Goal: Task Accomplishment & Management: Manage account settings

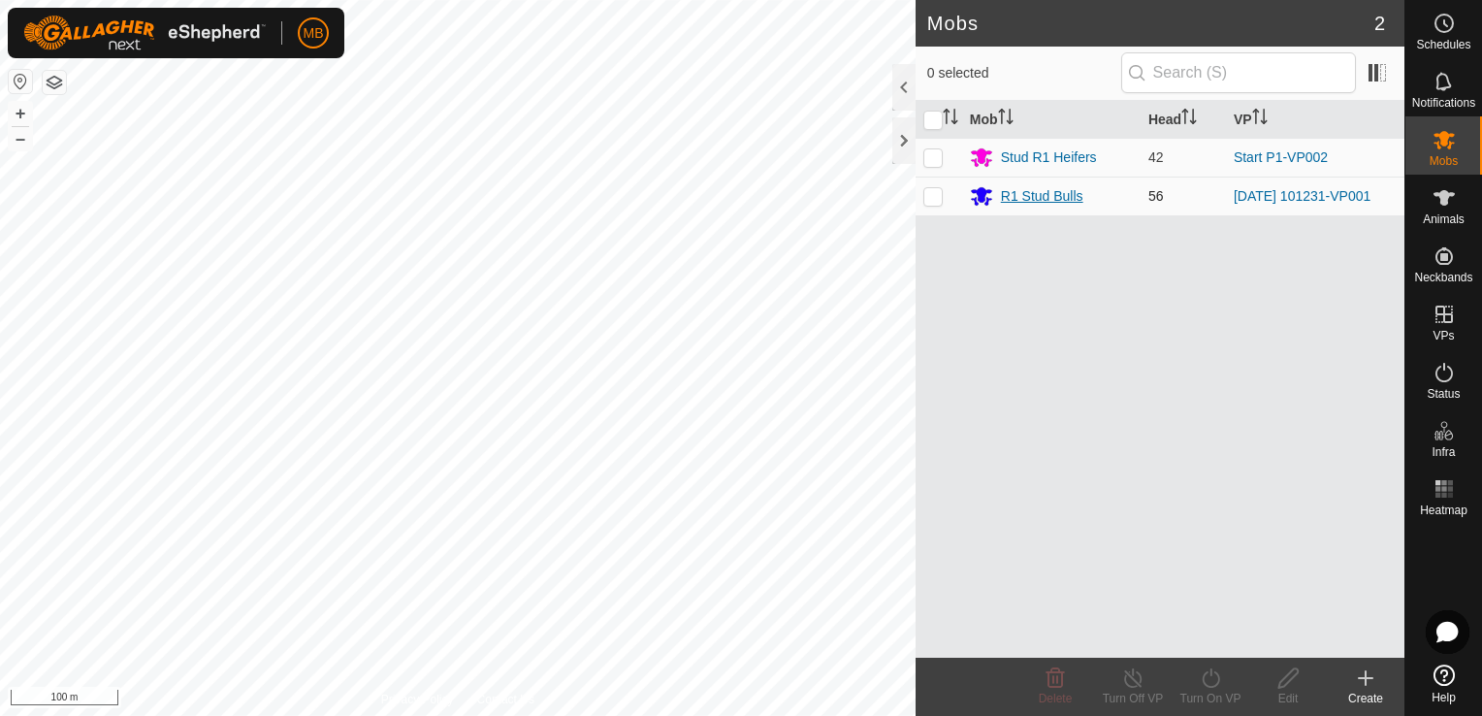
click at [1005, 196] on div "R1 Stud Bulls" at bounding box center [1042, 196] width 82 height 20
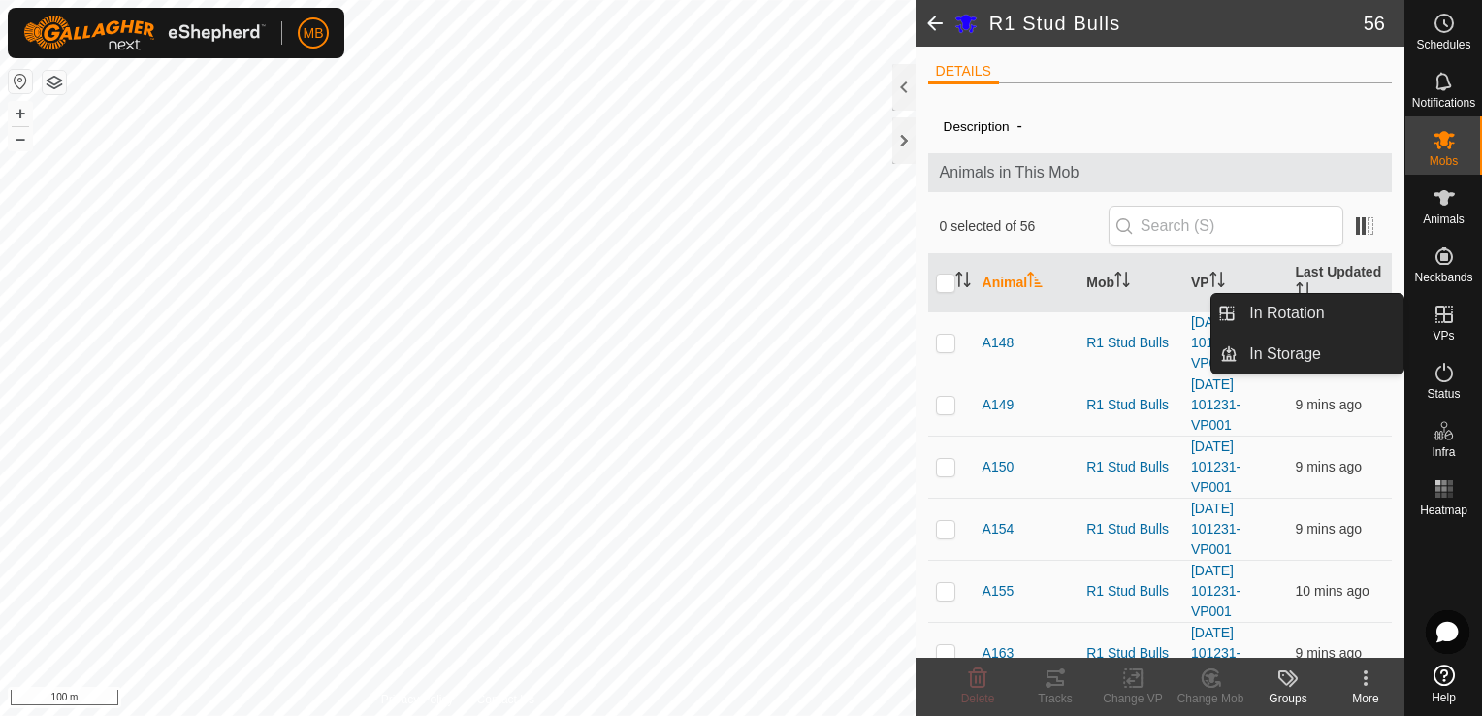
click at [1451, 322] on icon at bounding box center [1443, 313] width 17 height 17
click at [1367, 317] on link "In Rotation" at bounding box center [1320, 313] width 166 height 39
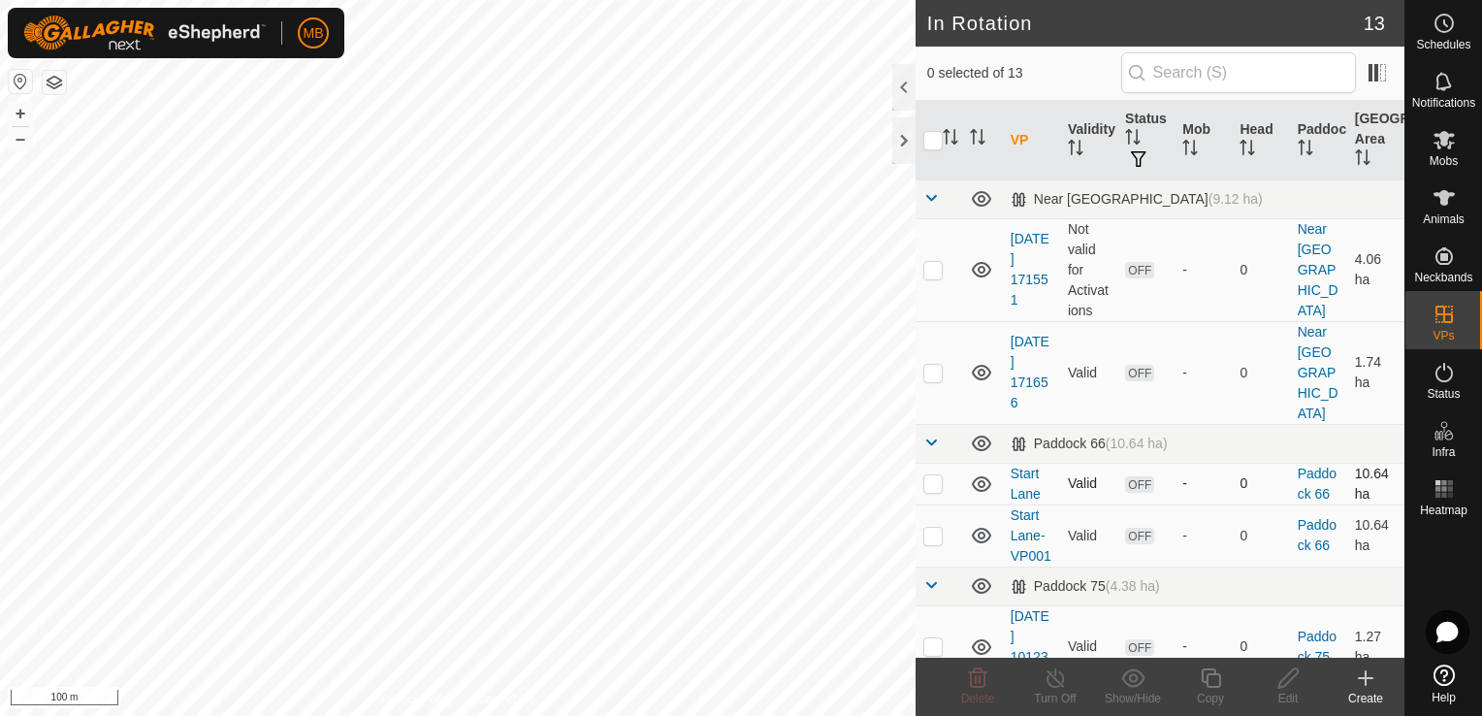
click at [926, 475] on p-checkbox at bounding box center [932, 483] width 19 height 16
checkbox input "false"
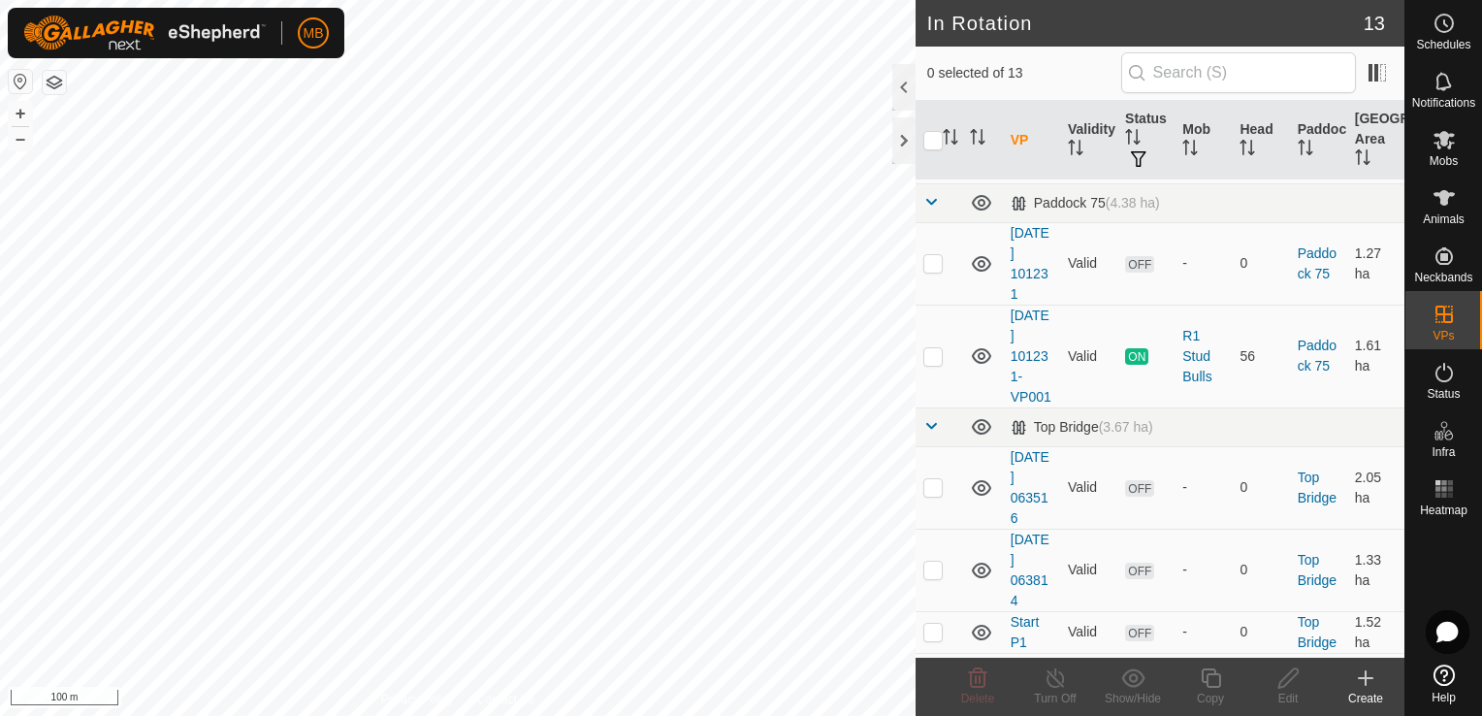
scroll to position [388, 0]
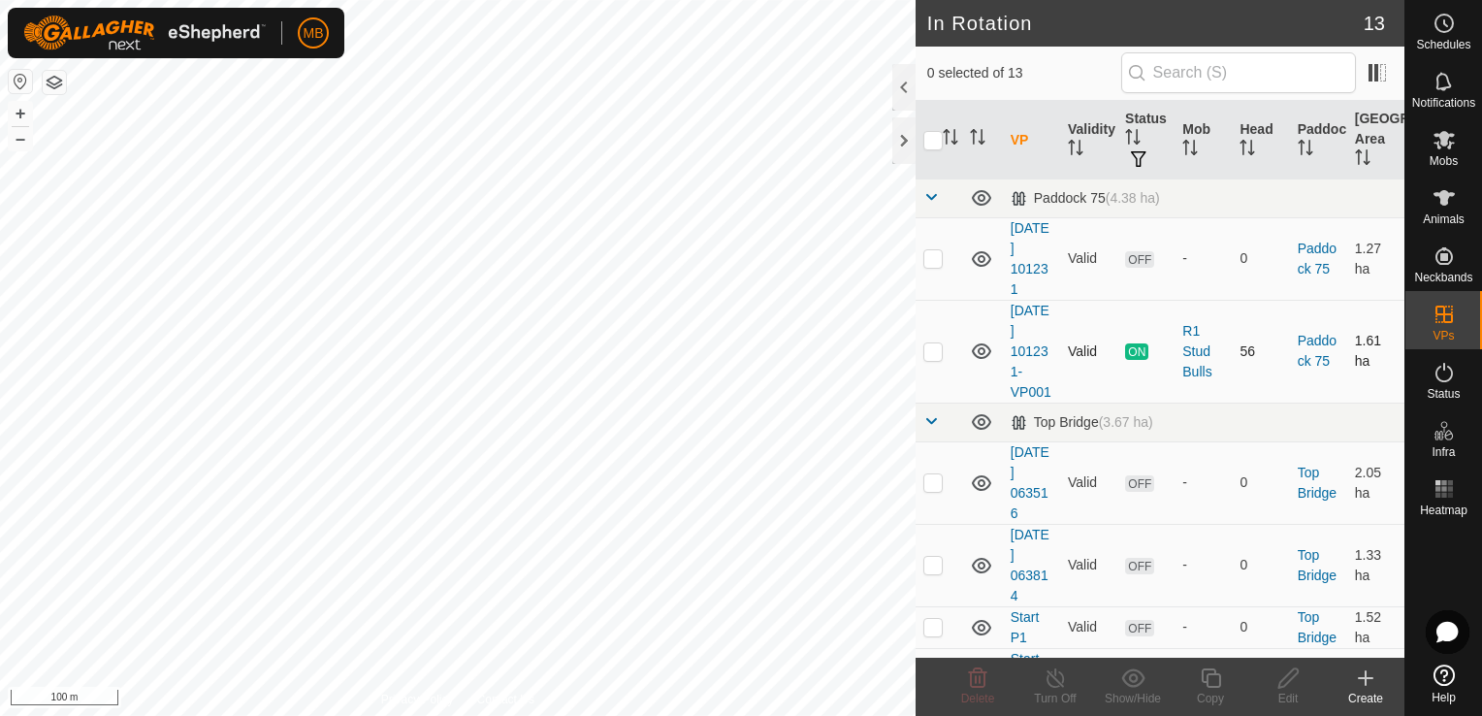
click at [925, 358] on p-checkbox at bounding box center [932, 351] width 19 height 16
checkbox input "true"
click at [1212, 682] on icon at bounding box center [1210, 677] width 24 height 23
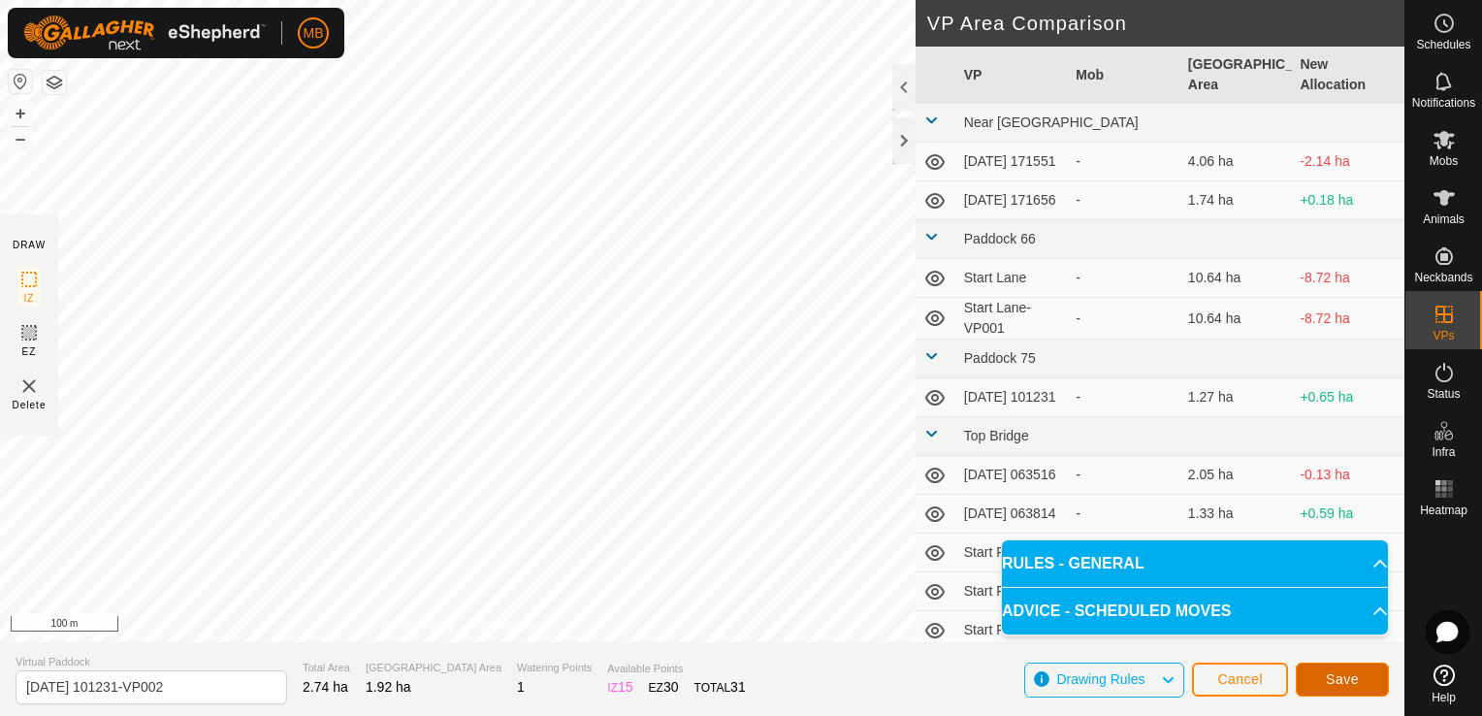
click at [1354, 684] on span "Save" at bounding box center [1341, 679] width 33 height 16
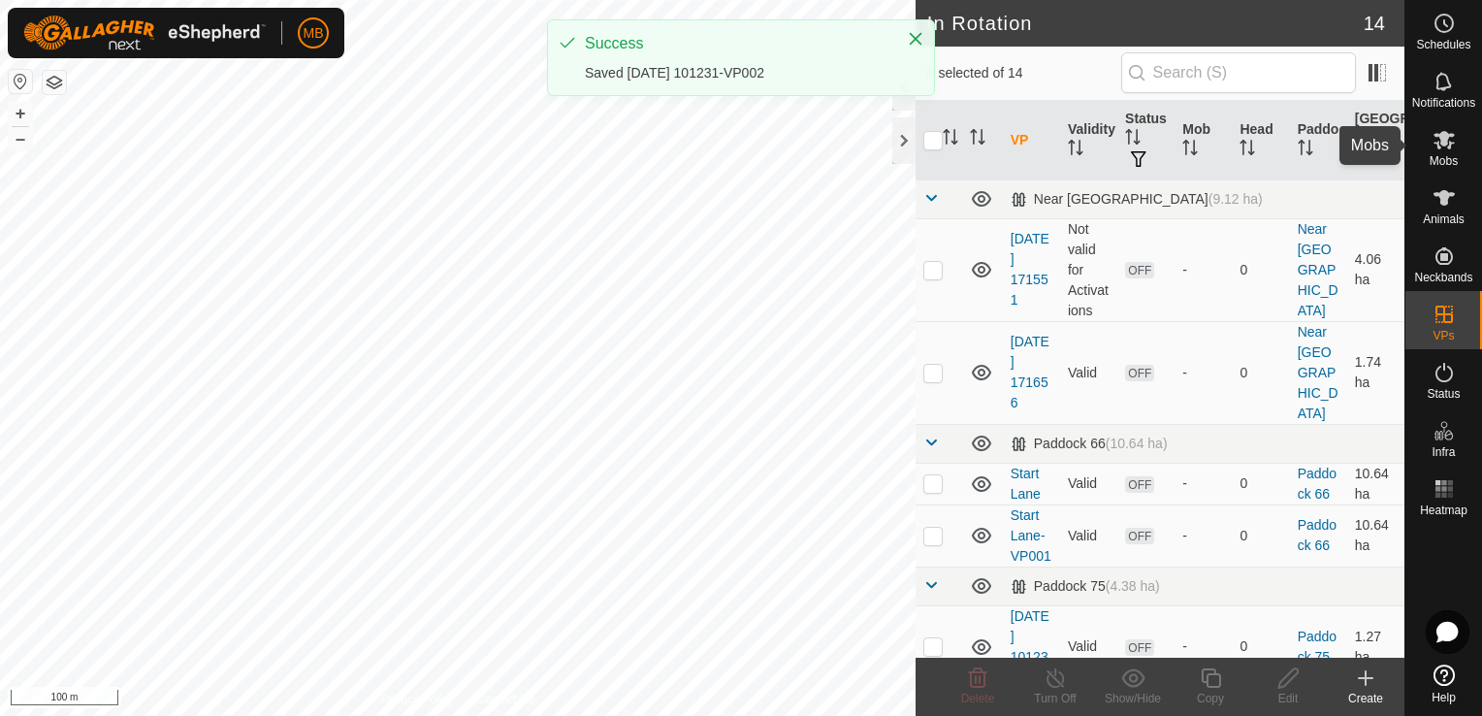
click at [1444, 157] on span "Mobs" at bounding box center [1443, 161] width 28 height 12
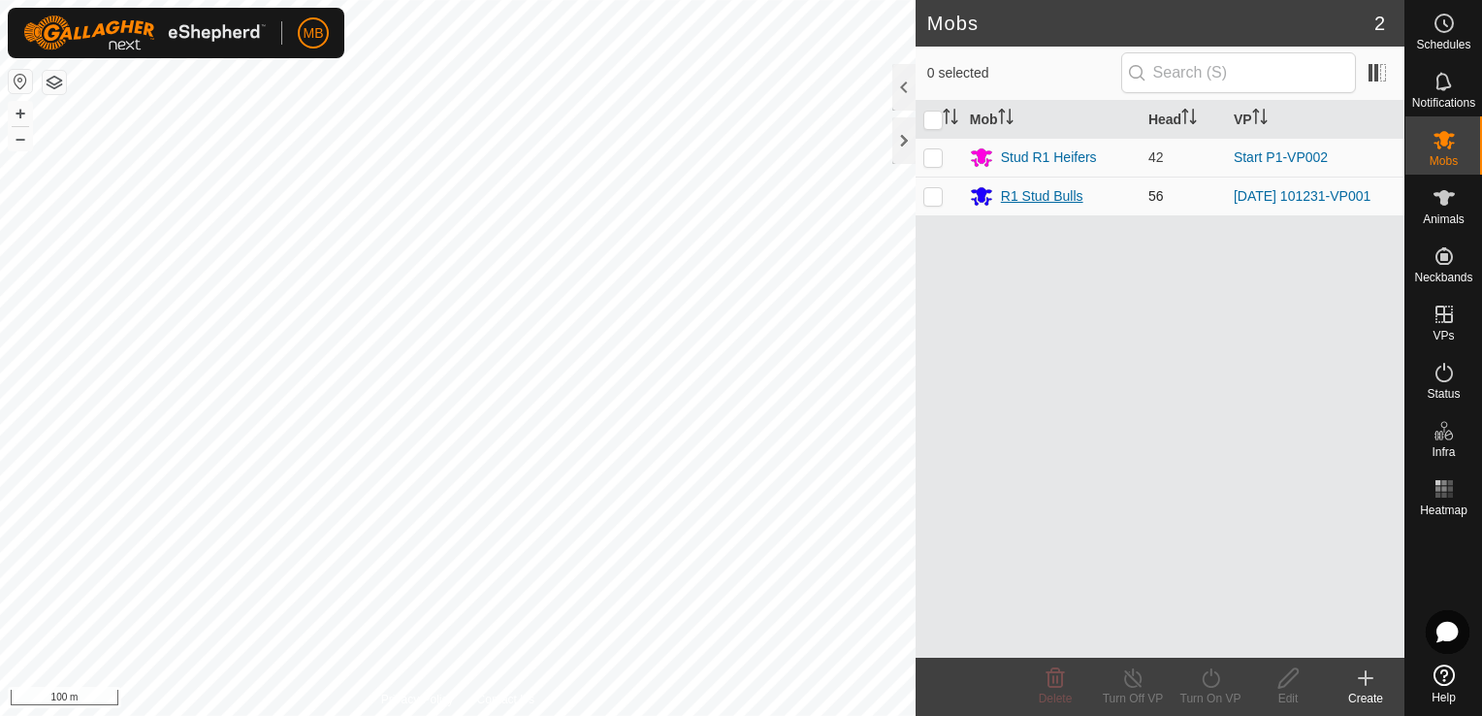
click at [1028, 197] on div "R1 Stud Bulls" at bounding box center [1042, 196] width 82 height 20
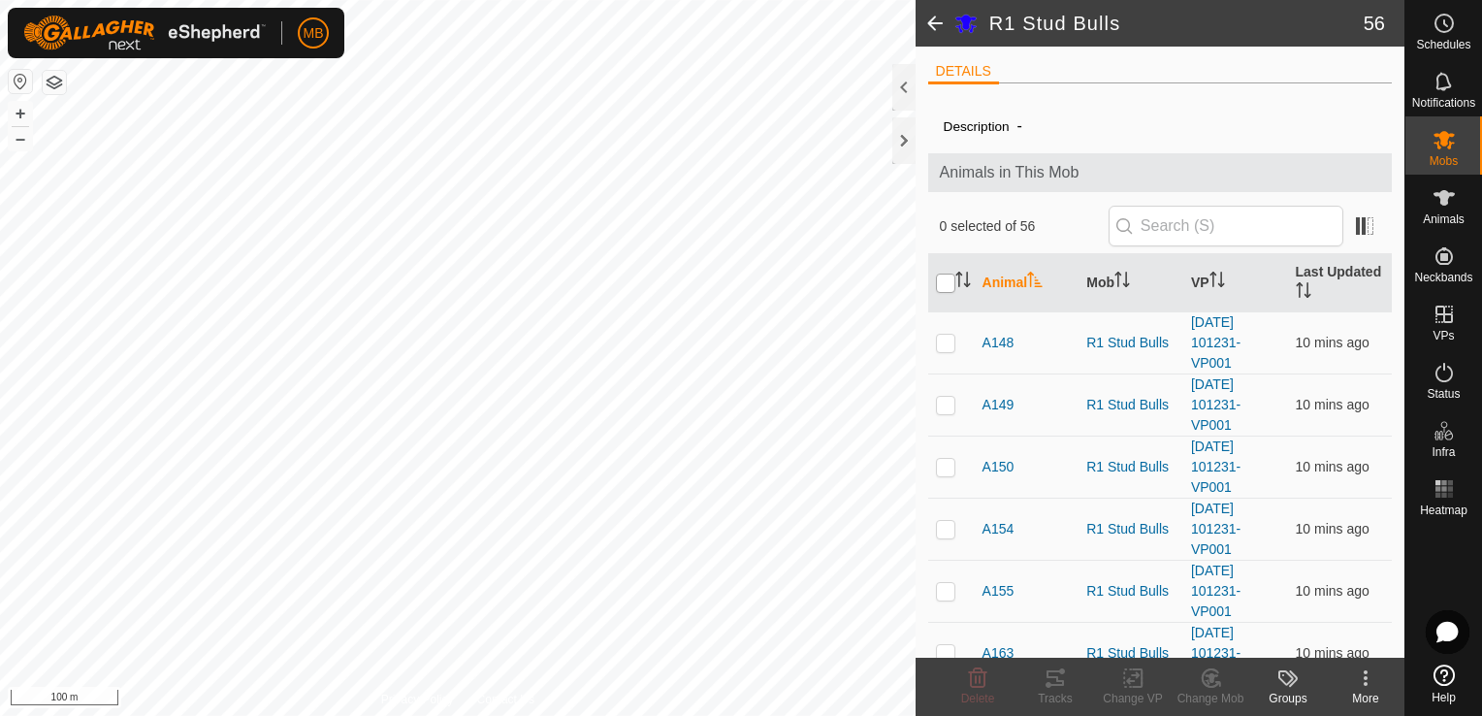
click at [943, 278] on input "checkbox" at bounding box center [945, 282] width 19 height 19
checkbox input "true"
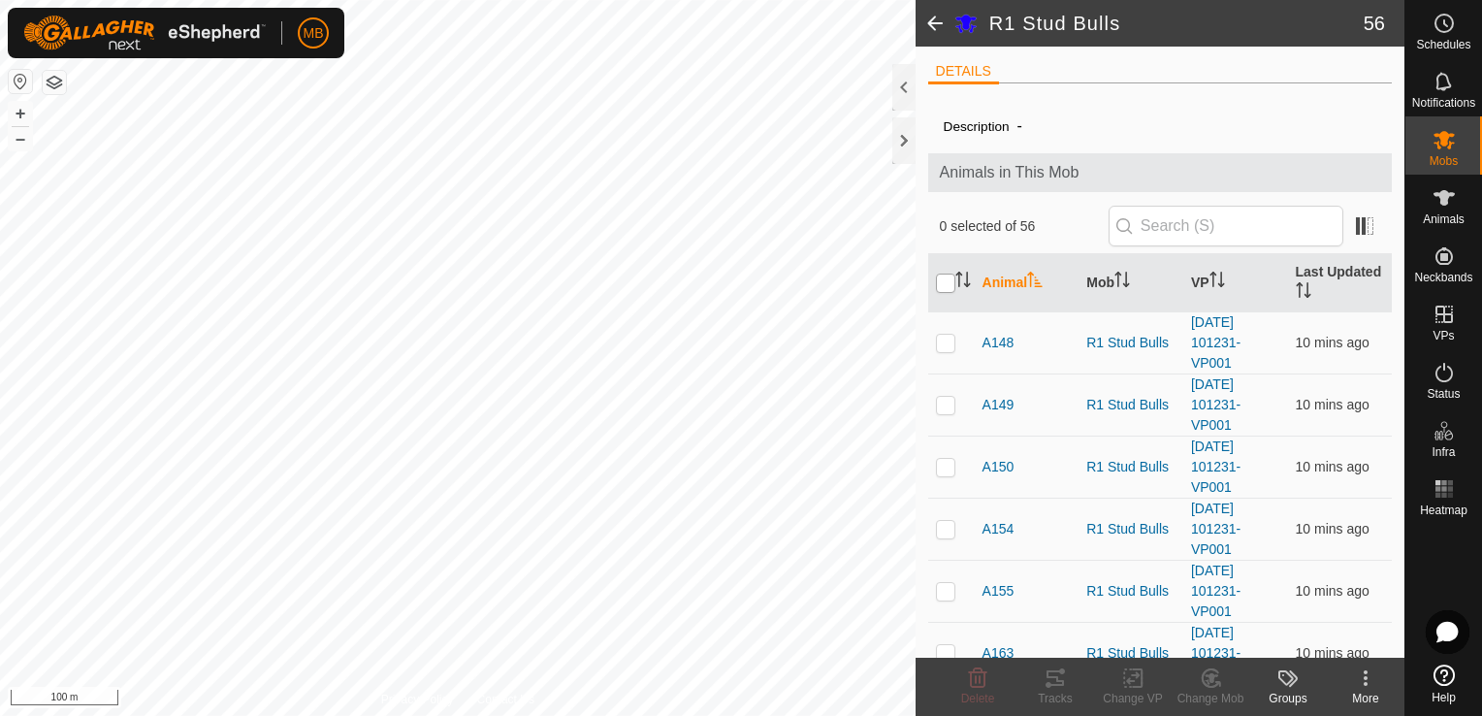
checkbox input "true"
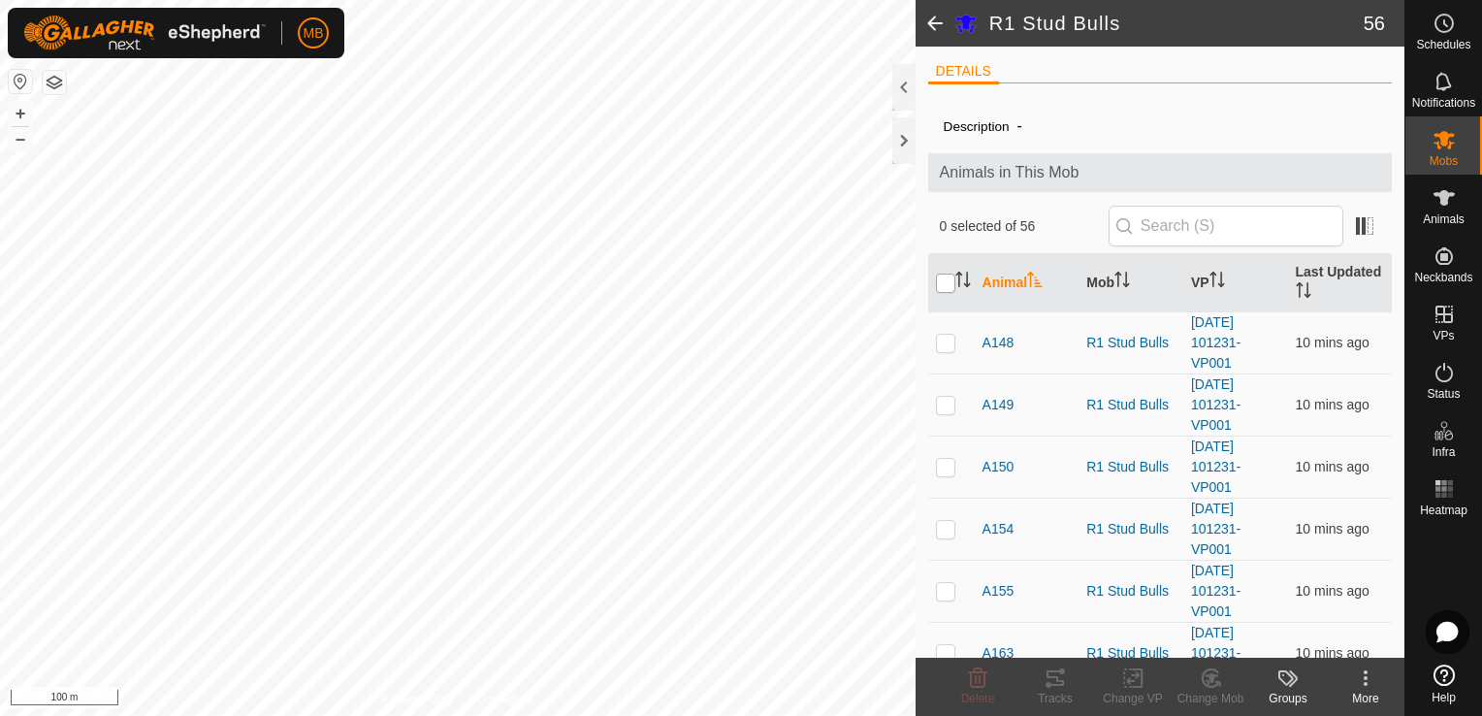
checkbox input "true"
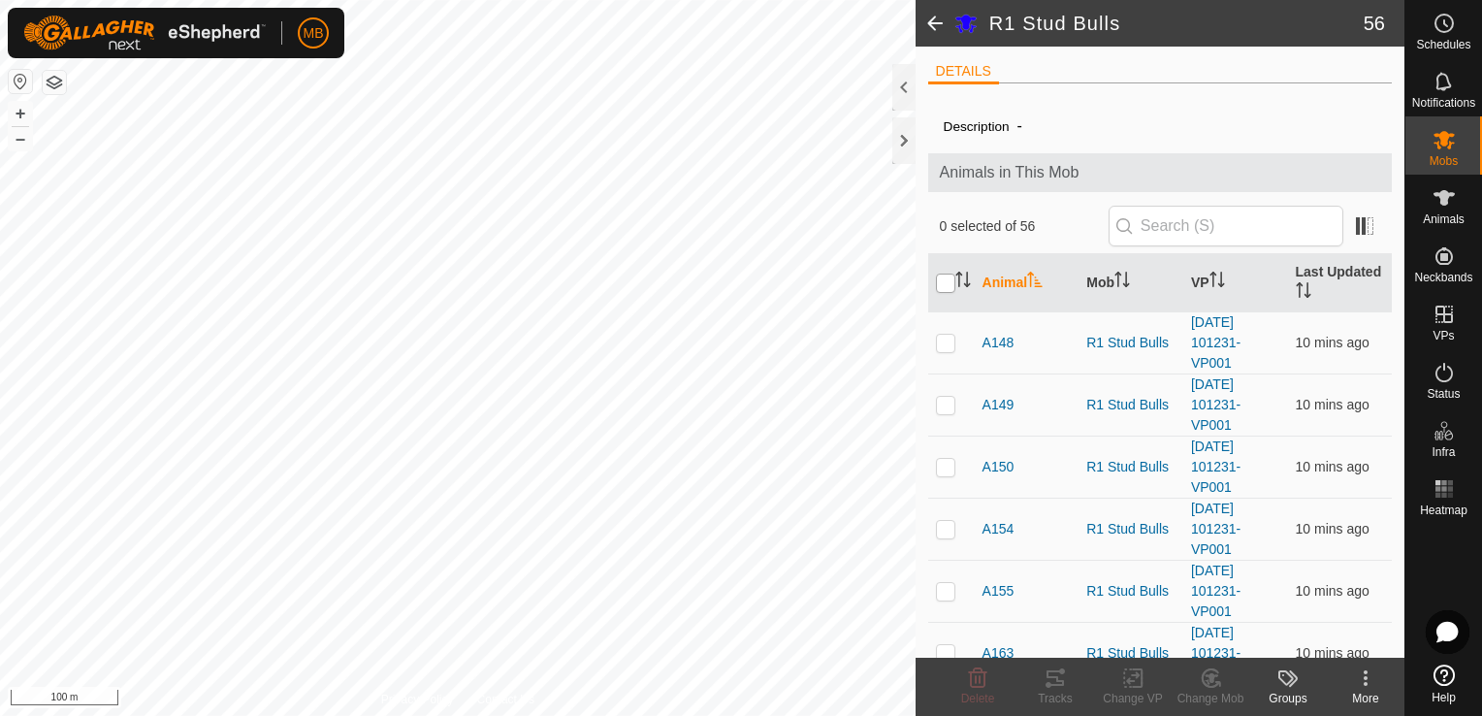
checkbox input "true"
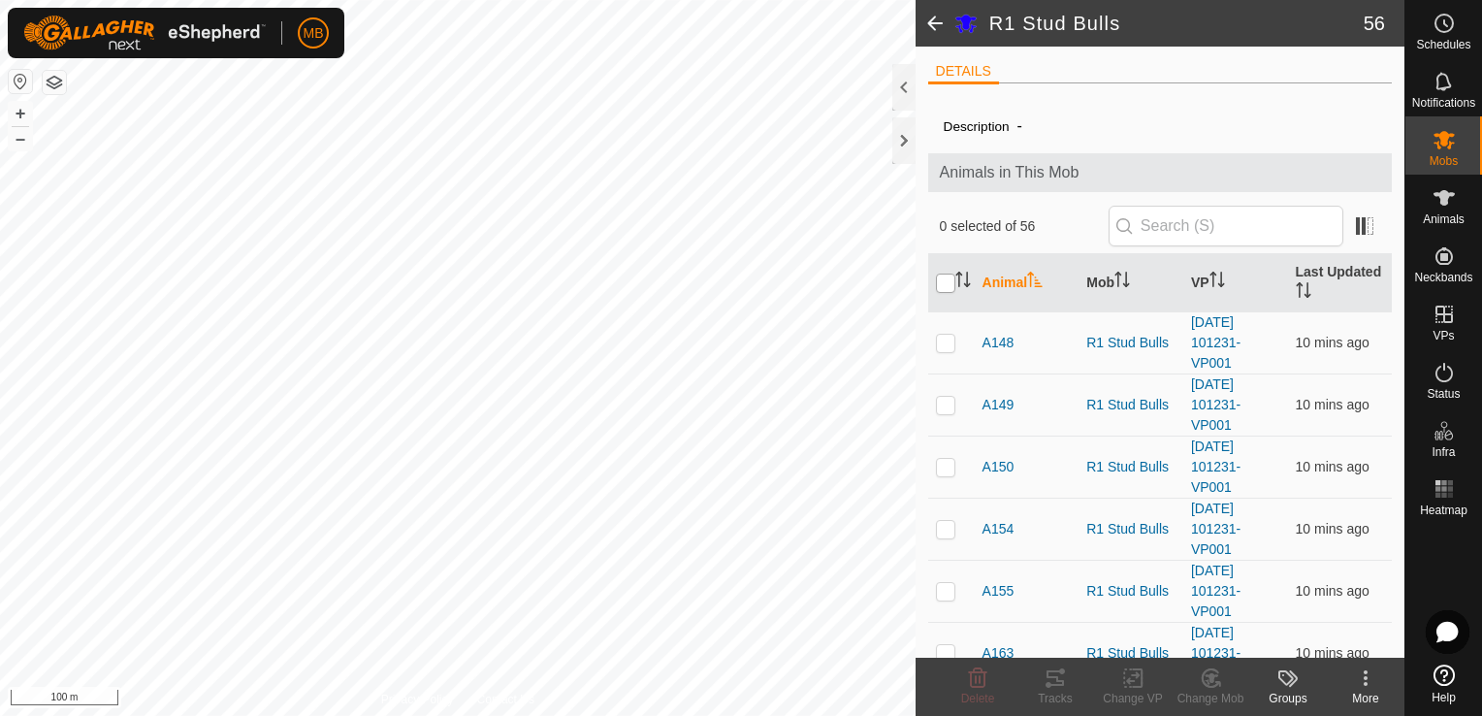
checkbox input "true"
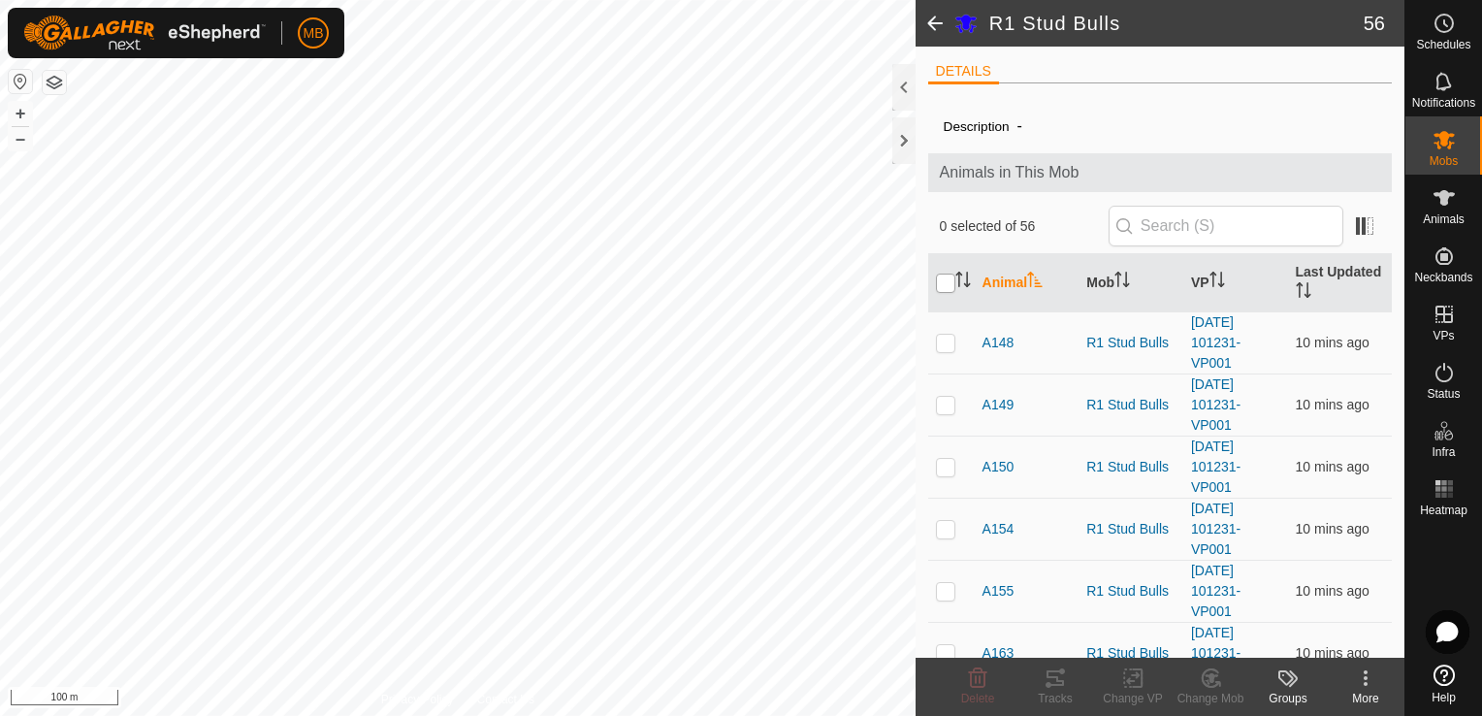
checkbox input "true"
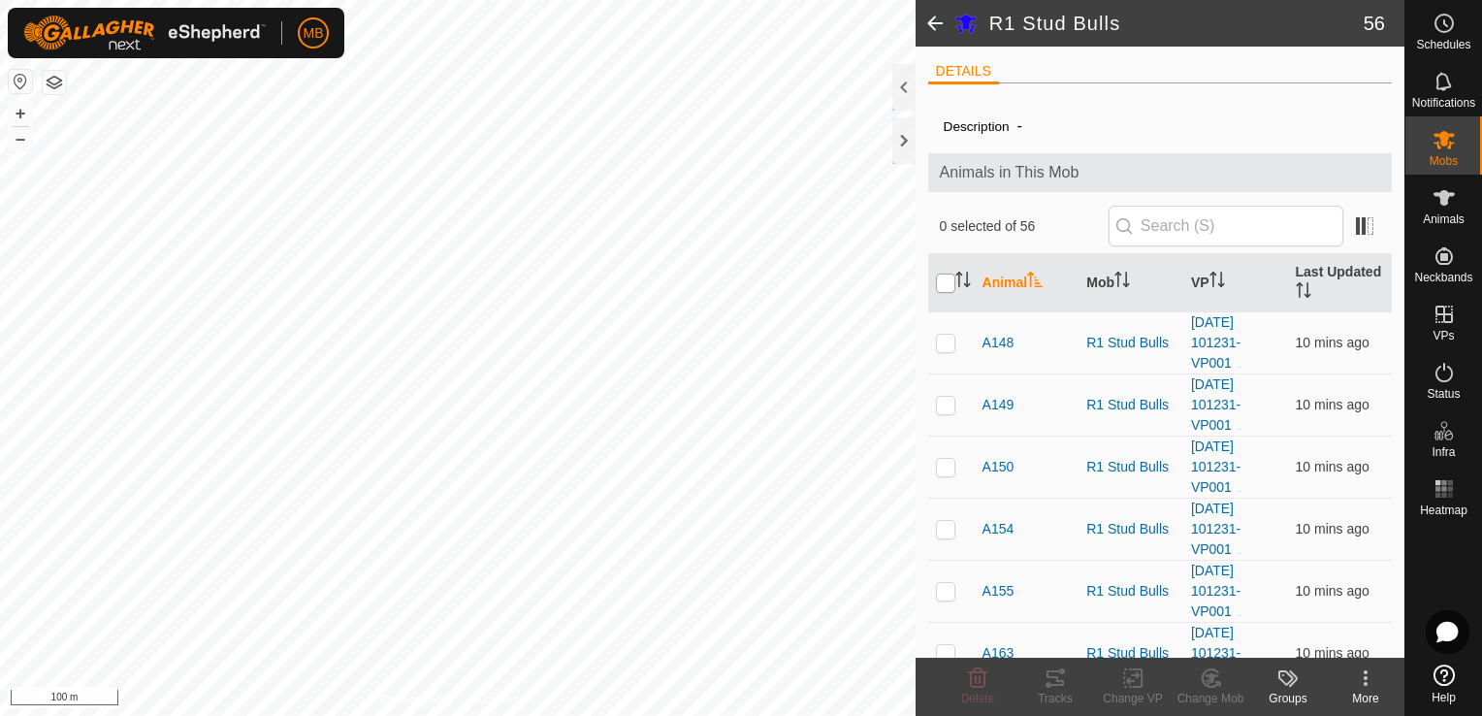
checkbox input "true"
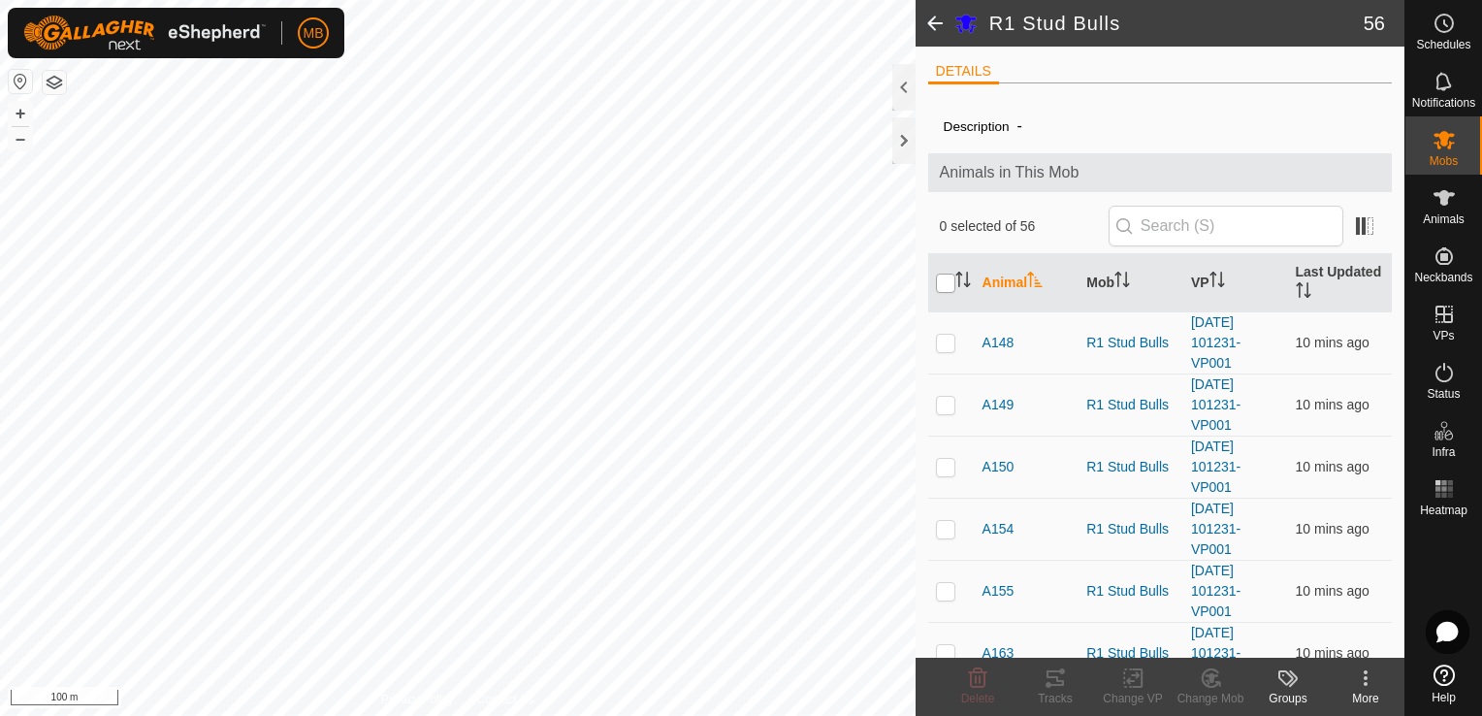
checkbox input "true"
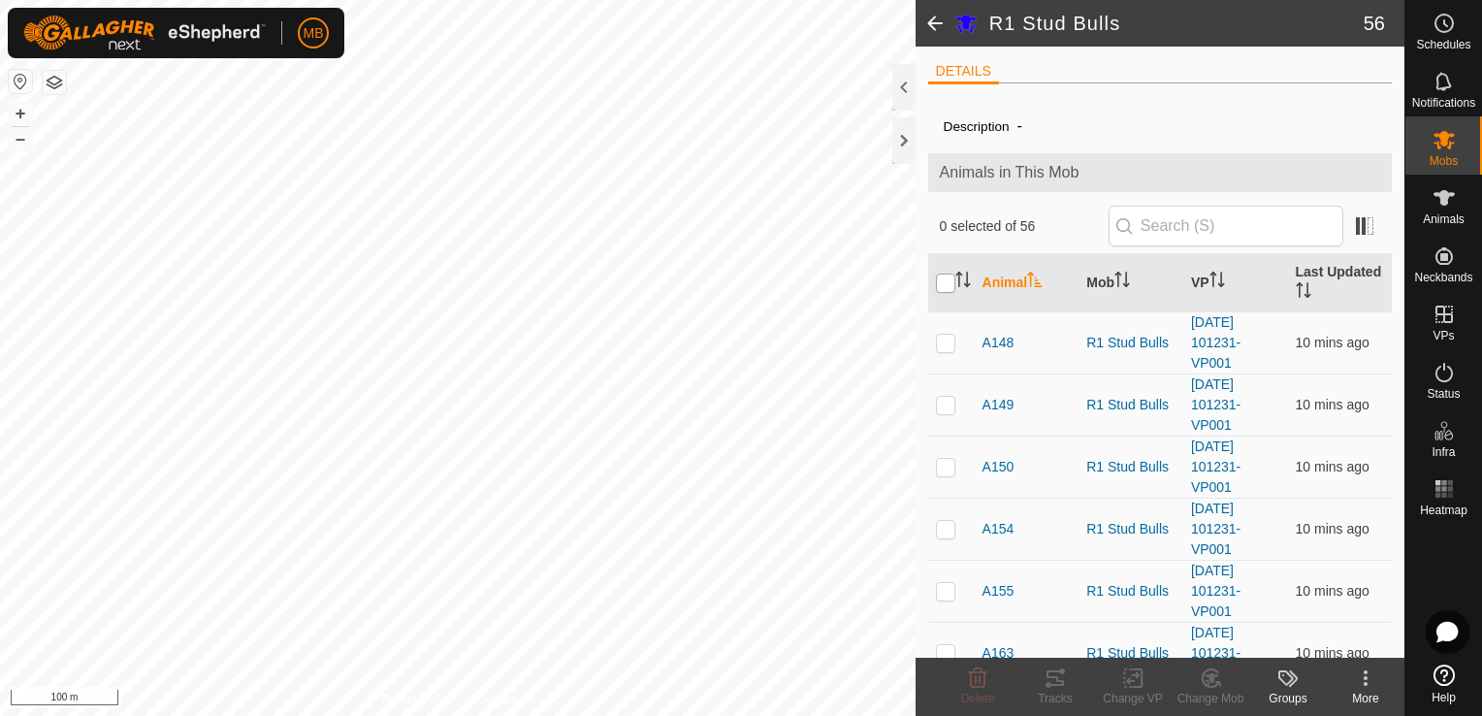
checkbox input "true"
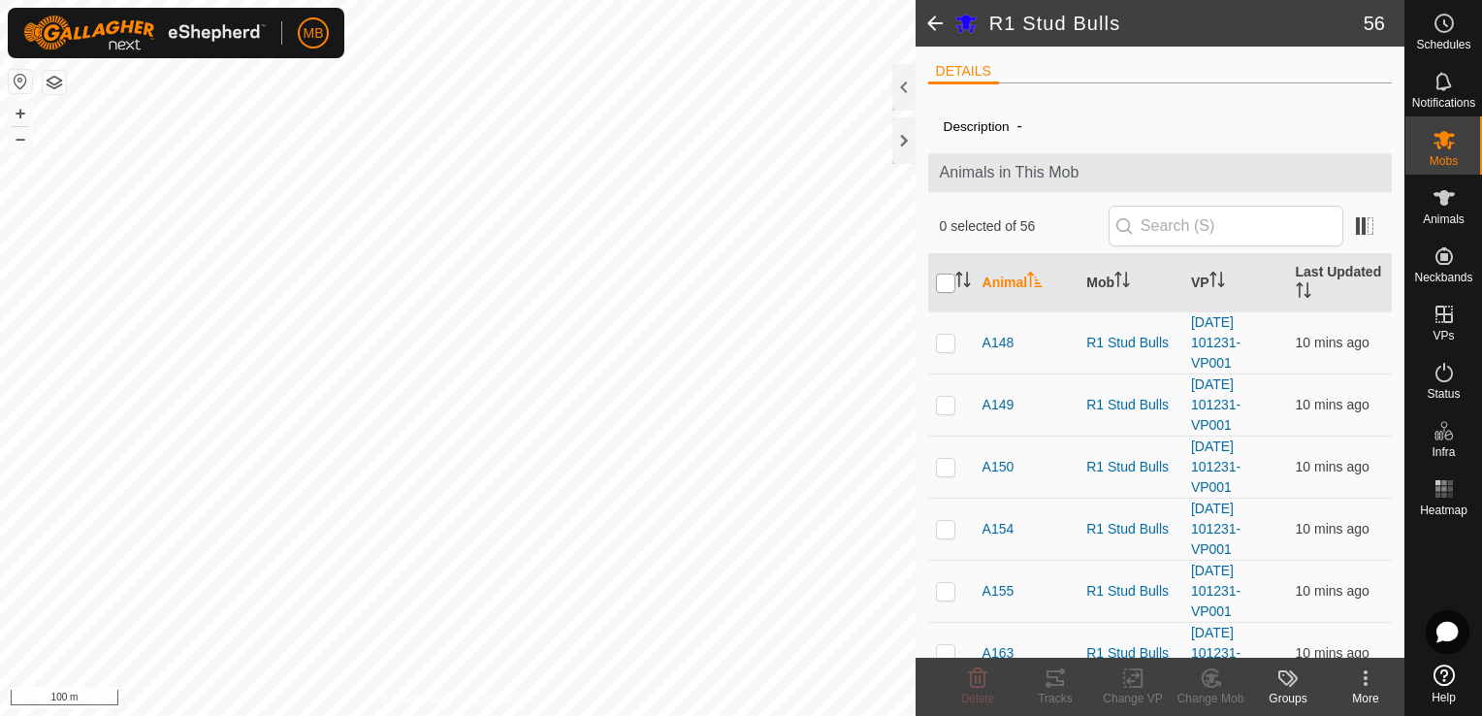
checkbox input "true"
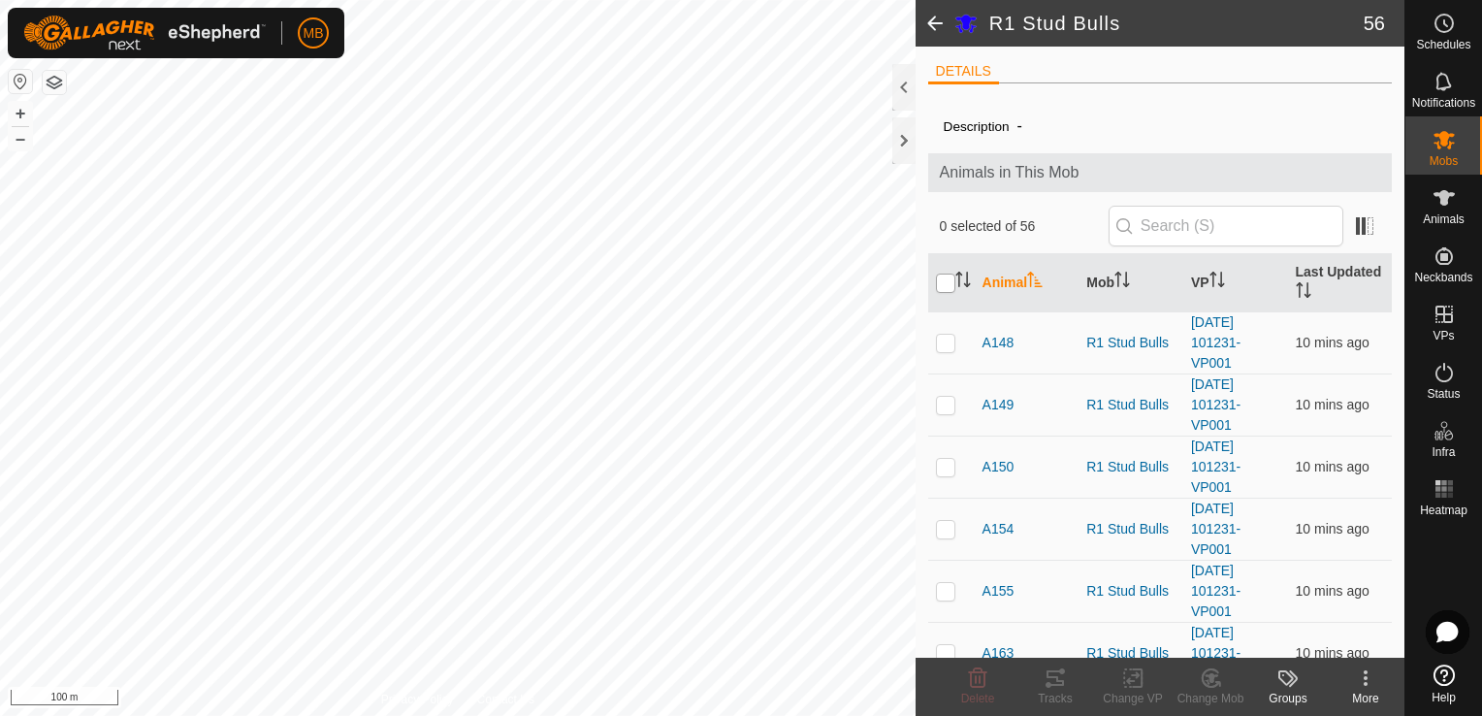
checkbox input "true"
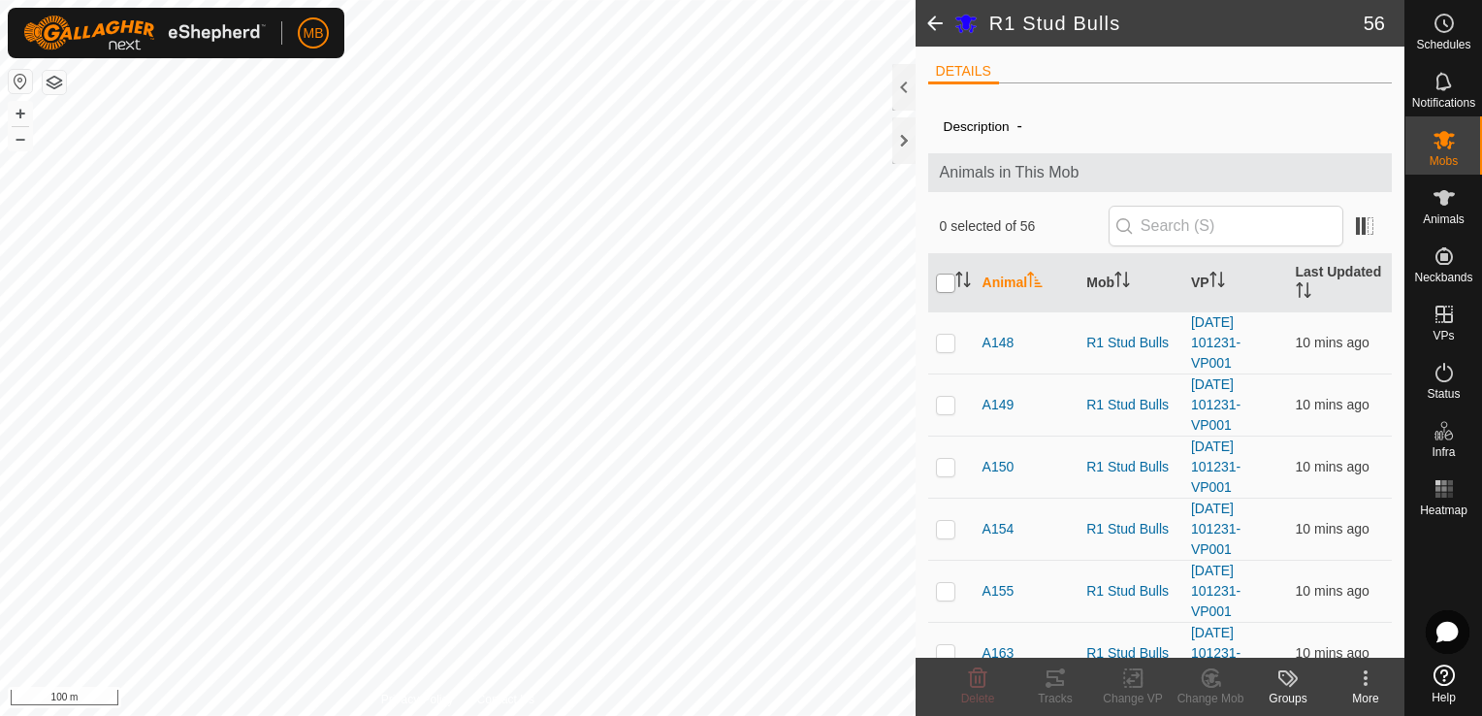
checkbox input "true"
click at [1136, 685] on icon at bounding box center [1133, 677] width 24 height 23
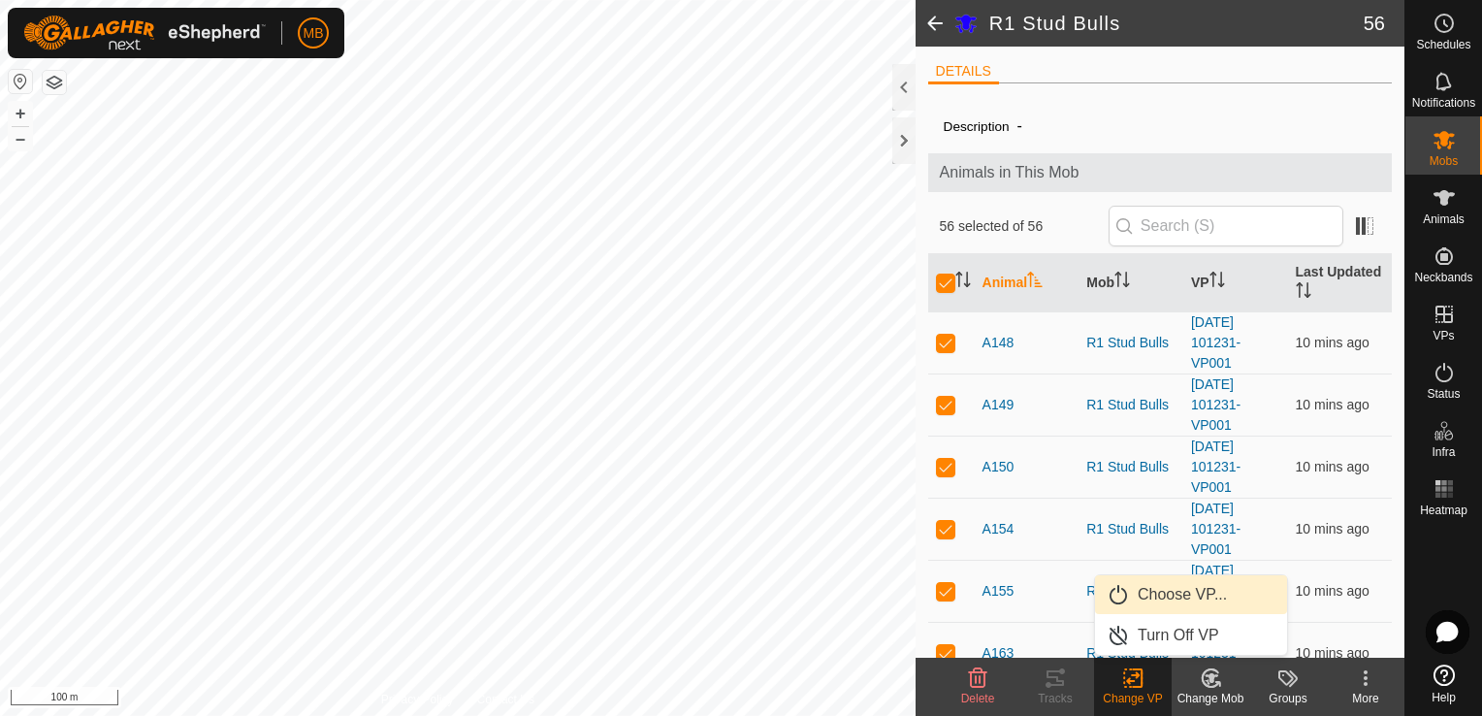
click at [1167, 590] on link "Choose VP..." at bounding box center [1191, 594] width 192 height 39
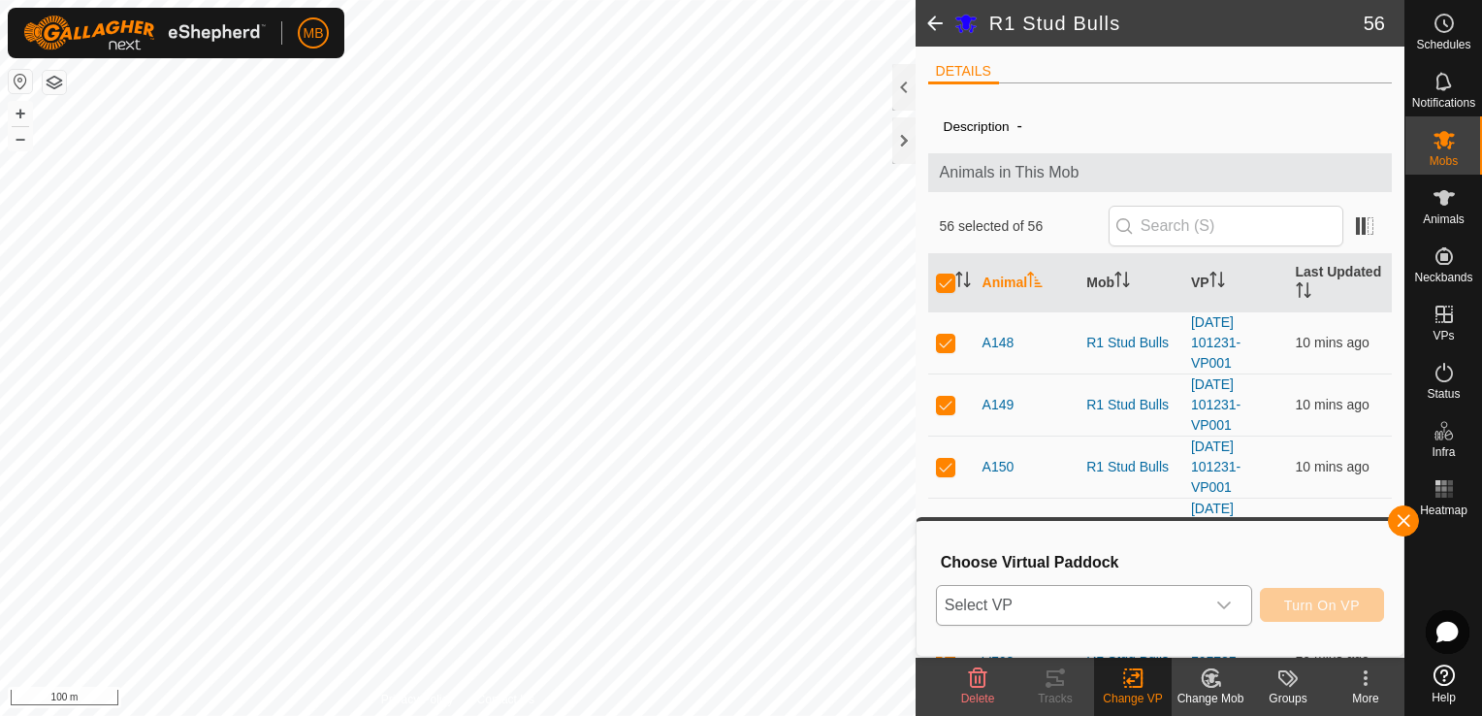
click at [1209, 605] on div "dropdown trigger" at bounding box center [1223, 605] width 39 height 39
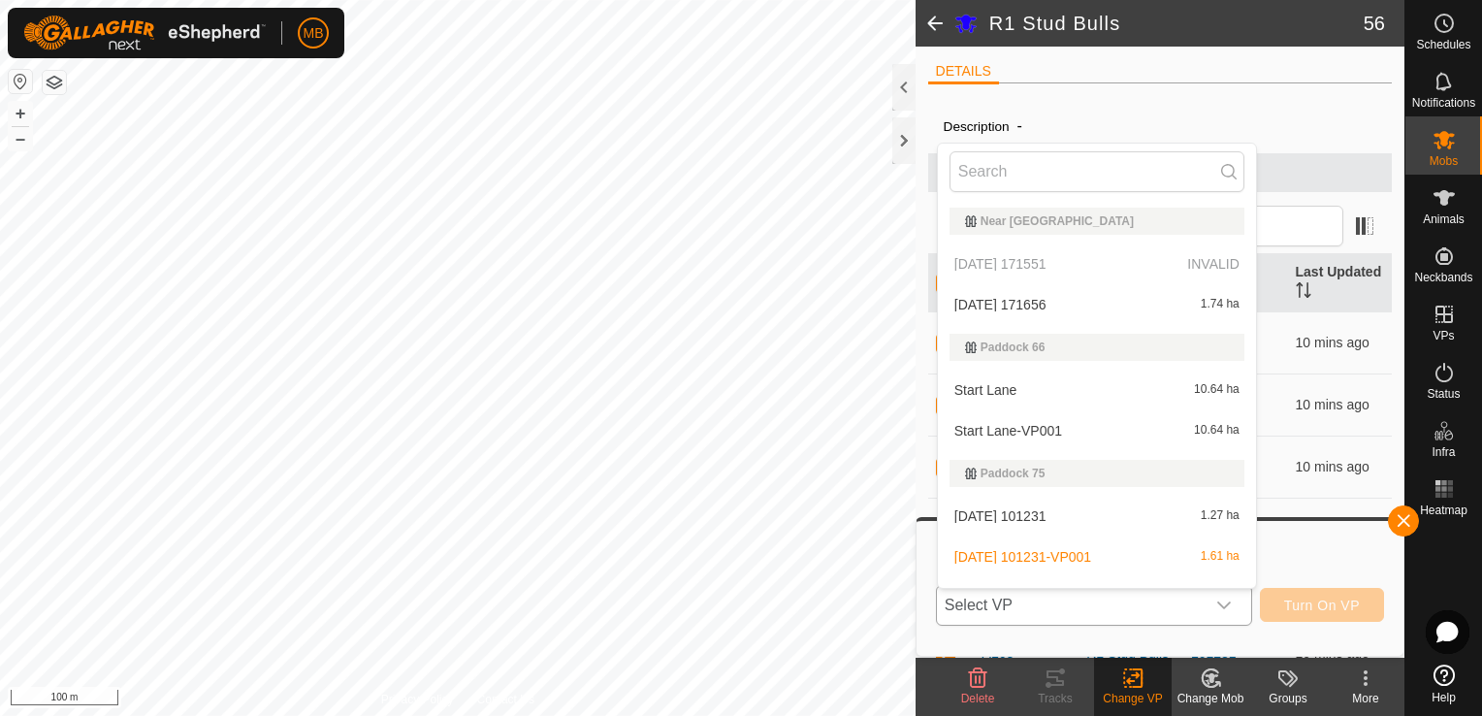
scroll to position [29, 0]
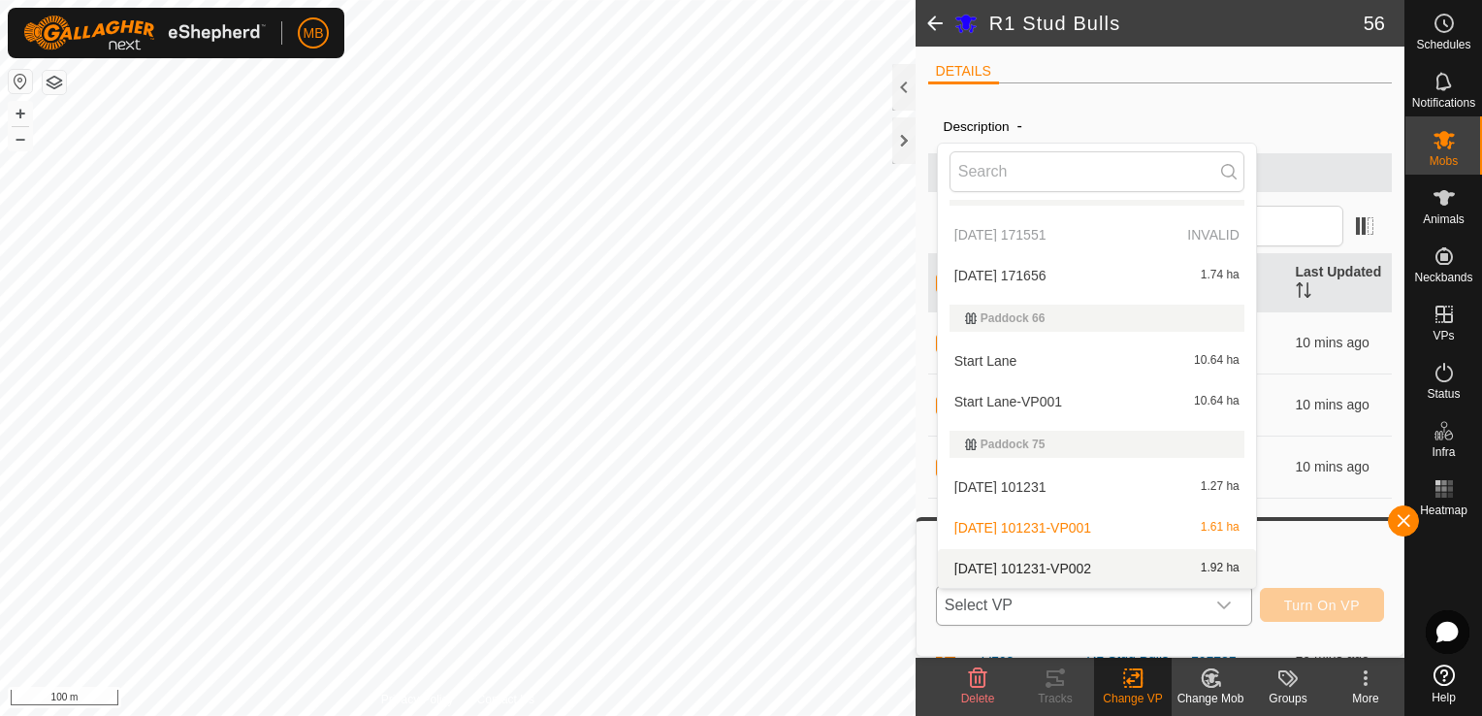
click at [1151, 561] on li "[DATE] 101231-VP002 1.92 ha" at bounding box center [1097, 568] width 318 height 39
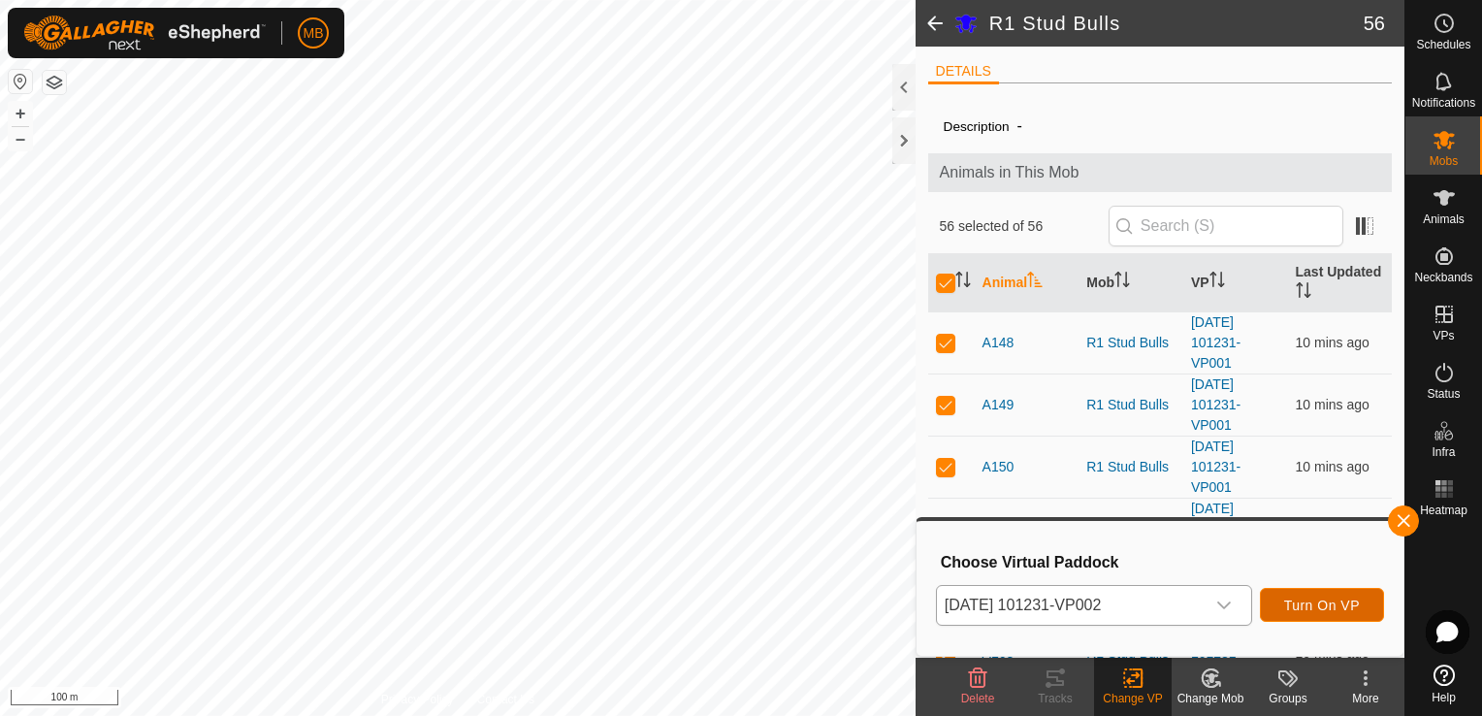
click at [1321, 607] on span "Turn On VP" at bounding box center [1322, 605] width 76 height 16
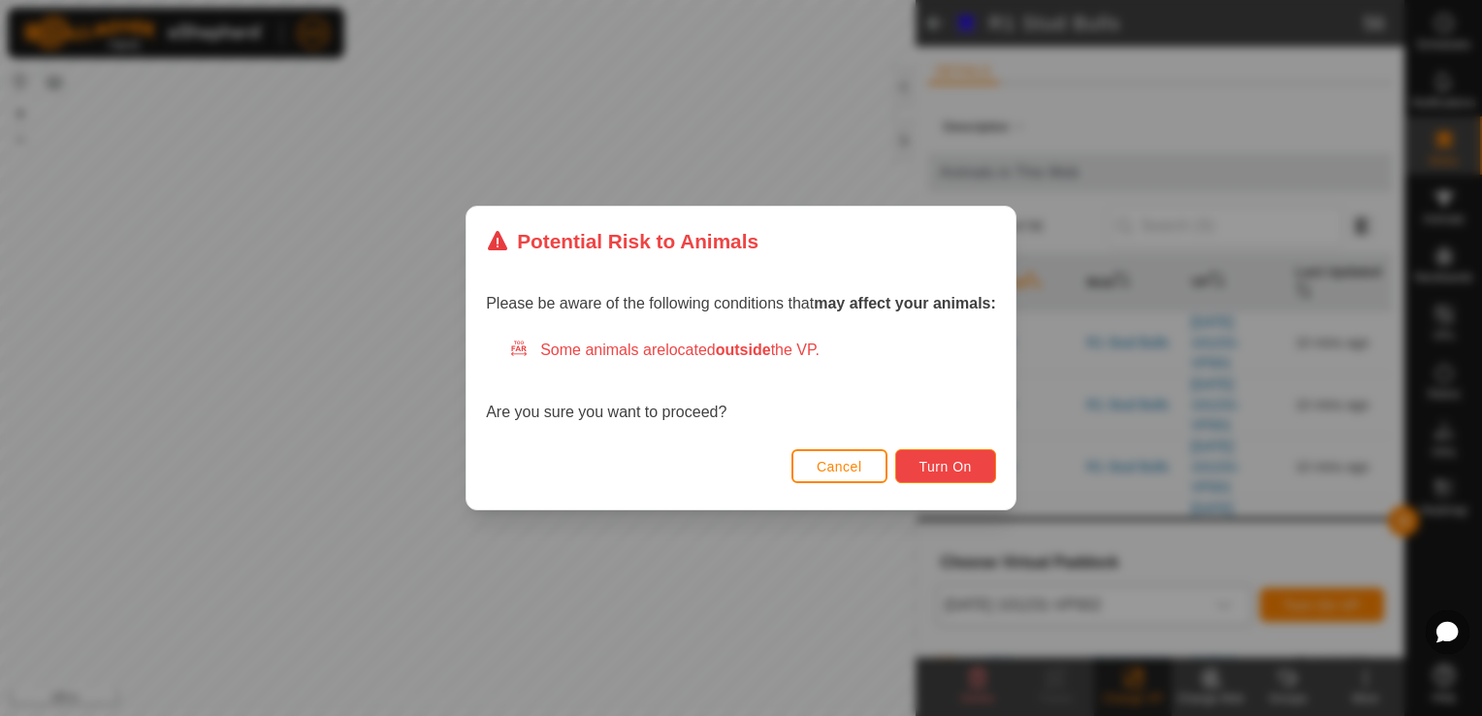
click at [926, 462] on span "Turn On" at bounding box center [945, 467] width 52 height 16
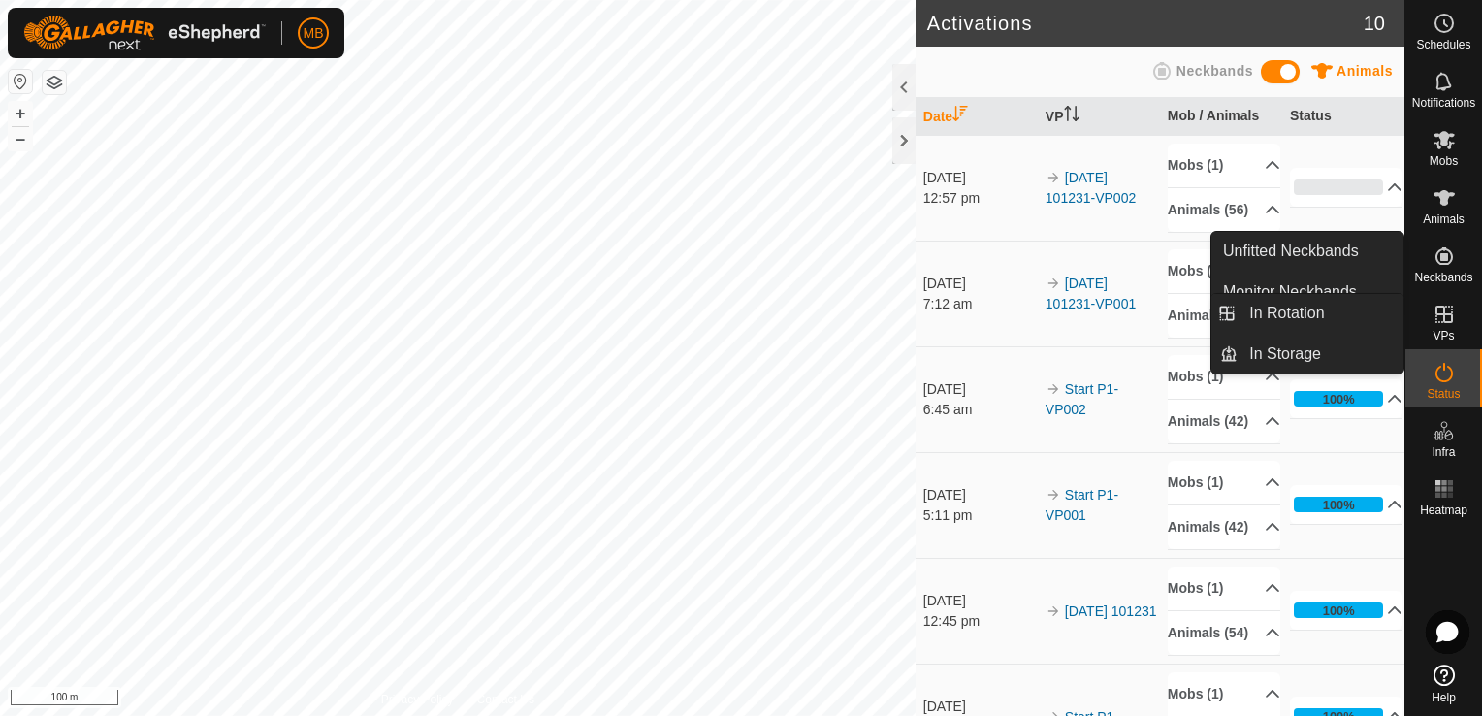
click at [1452, 318] on icon at bounding box center [1443, 314] width 23 height 23
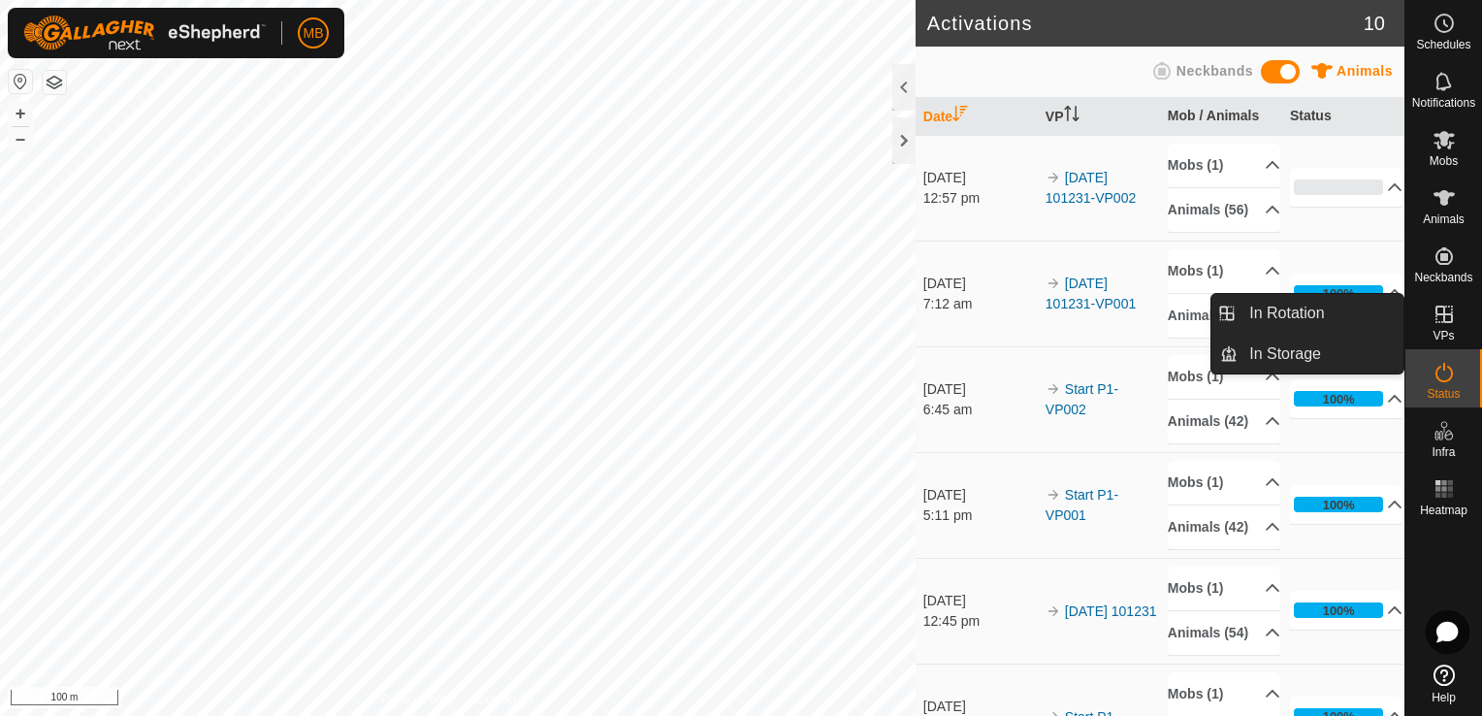
click at [1357, 312] on link "In Rotation" at bounding box center [1320, 313] width 166 height 39
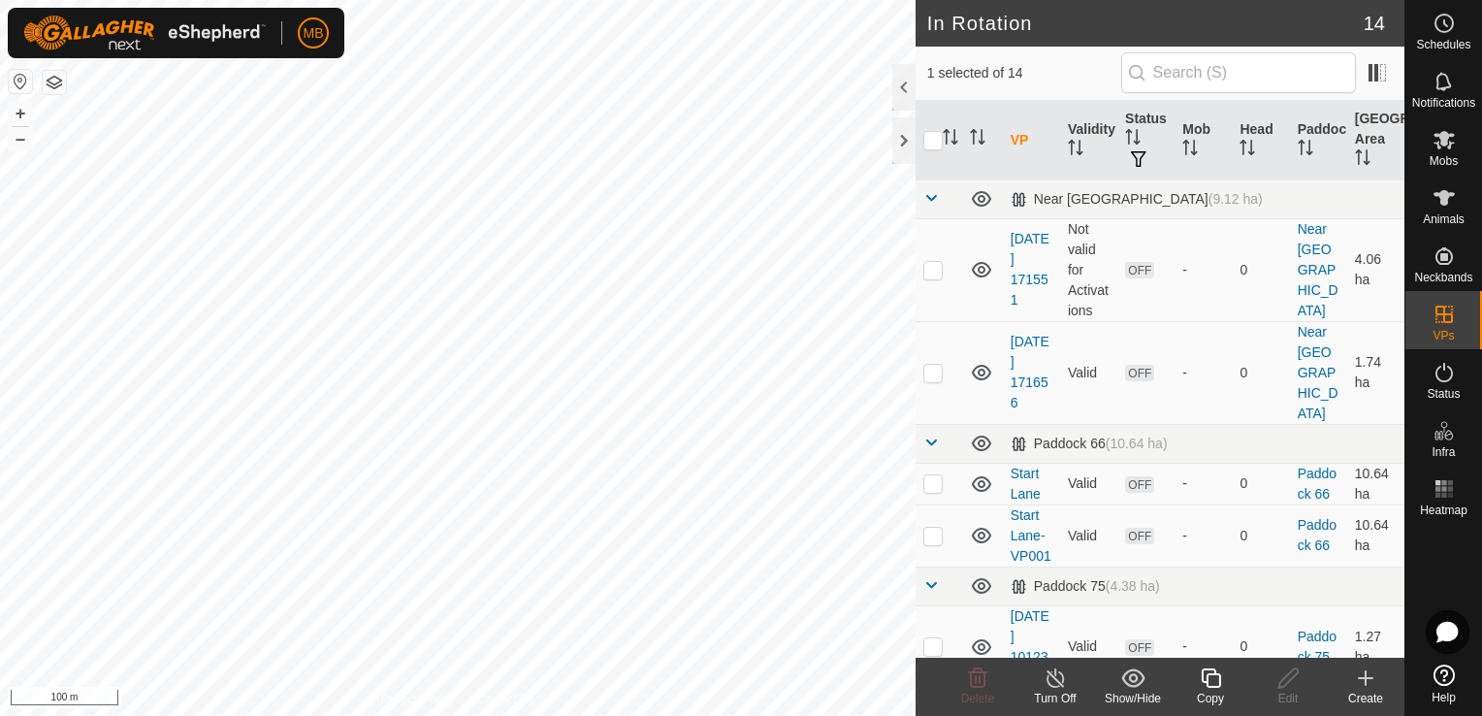
click at [636, 715] on html "MB Schedules Notifications Mobs Animals Neckbands VPs Status Infra Heatmap Help…" at bounding box center [741, 358] width 1482 height 716
click at [451, 701] on div "Privacy Policy Contact Us + – ⇧ i 100 m" at bounding box center [457, 358] width 915 height 716
click at [935, 366] on p-checkbox at bounding box center [932, 373] width 19 height 16
checkbox input "true"
click at [924, 272] on p-checkbox at bounding box center [932, 270] width 19 height 16
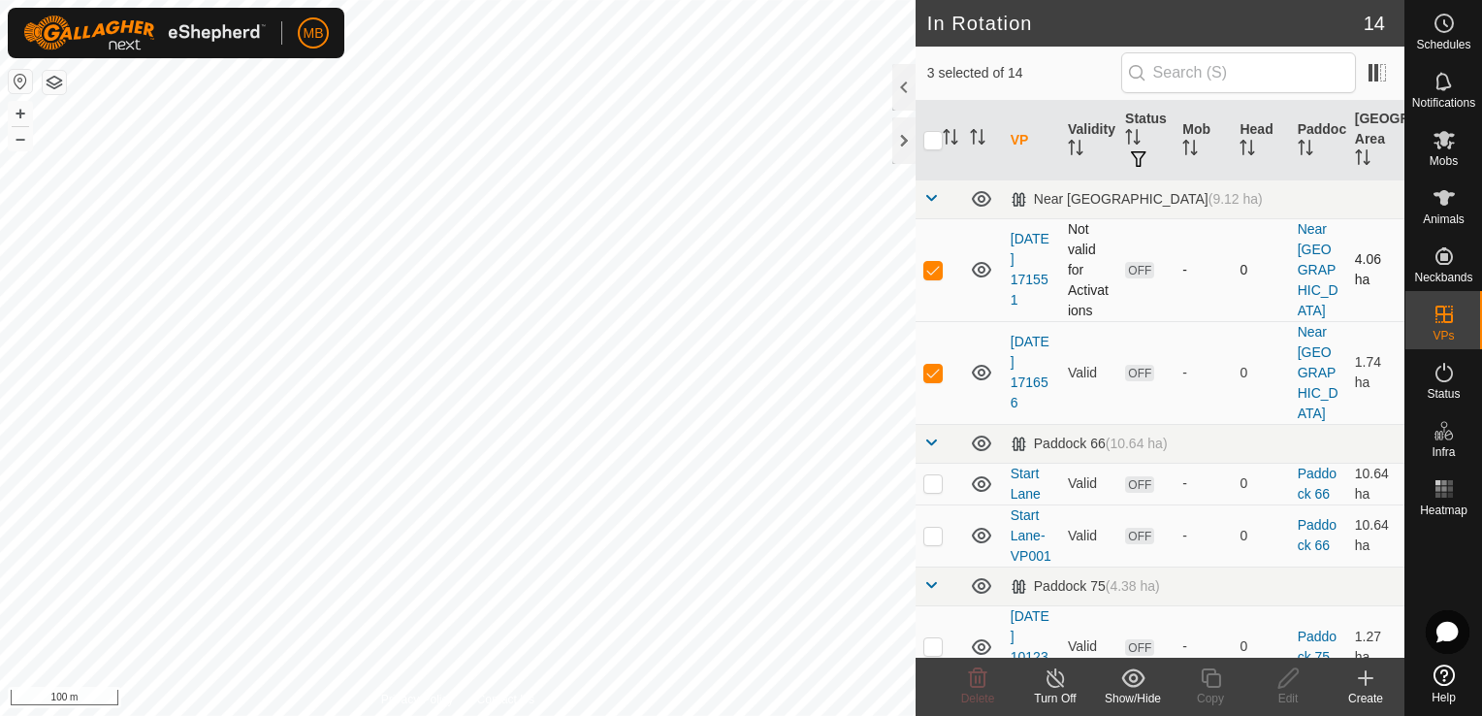
click at [924, 272] on p-checkbox at bounding box center [932, 270] width 19 height 16
checkbox input "false"
click at [935, 134] on input "checkbox" at bounding box center [932, 140] width 19 height 19
checkbox input "true"
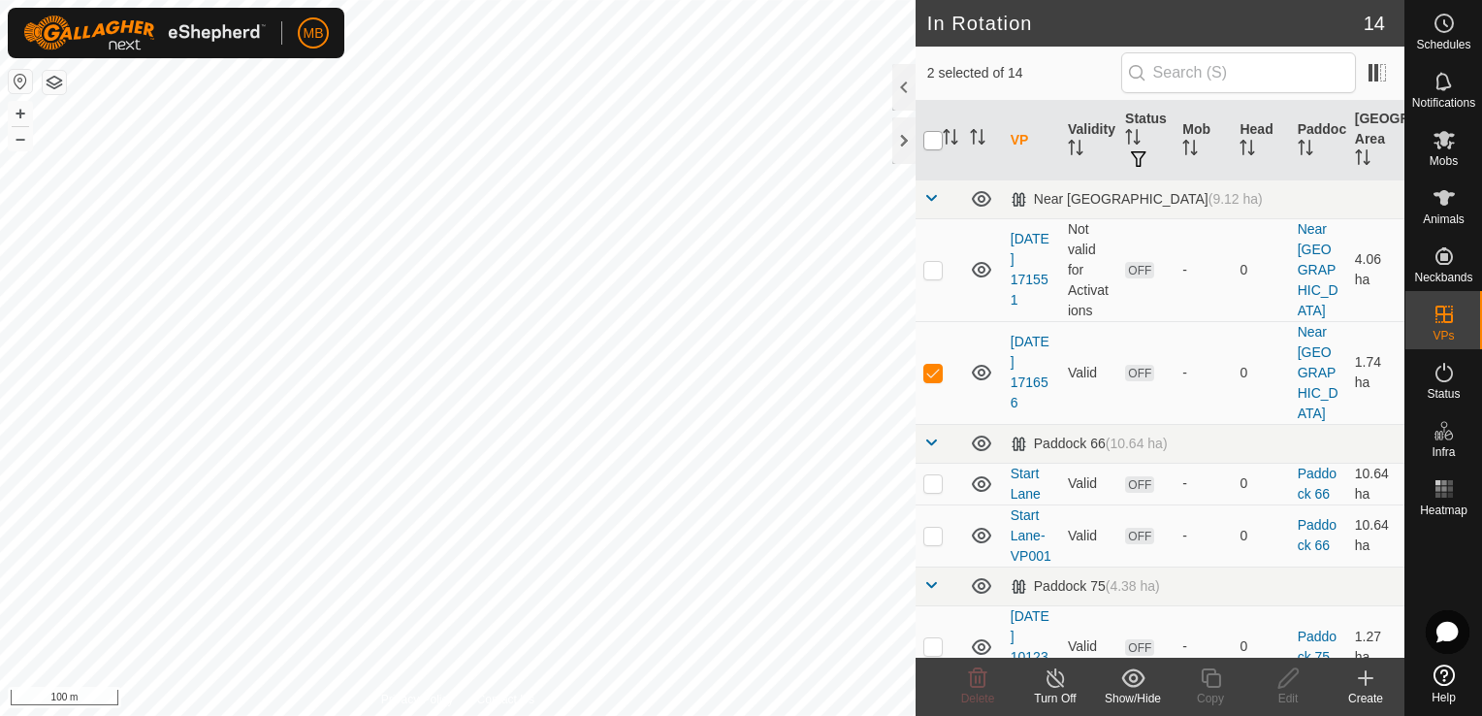
checkbox input "true"
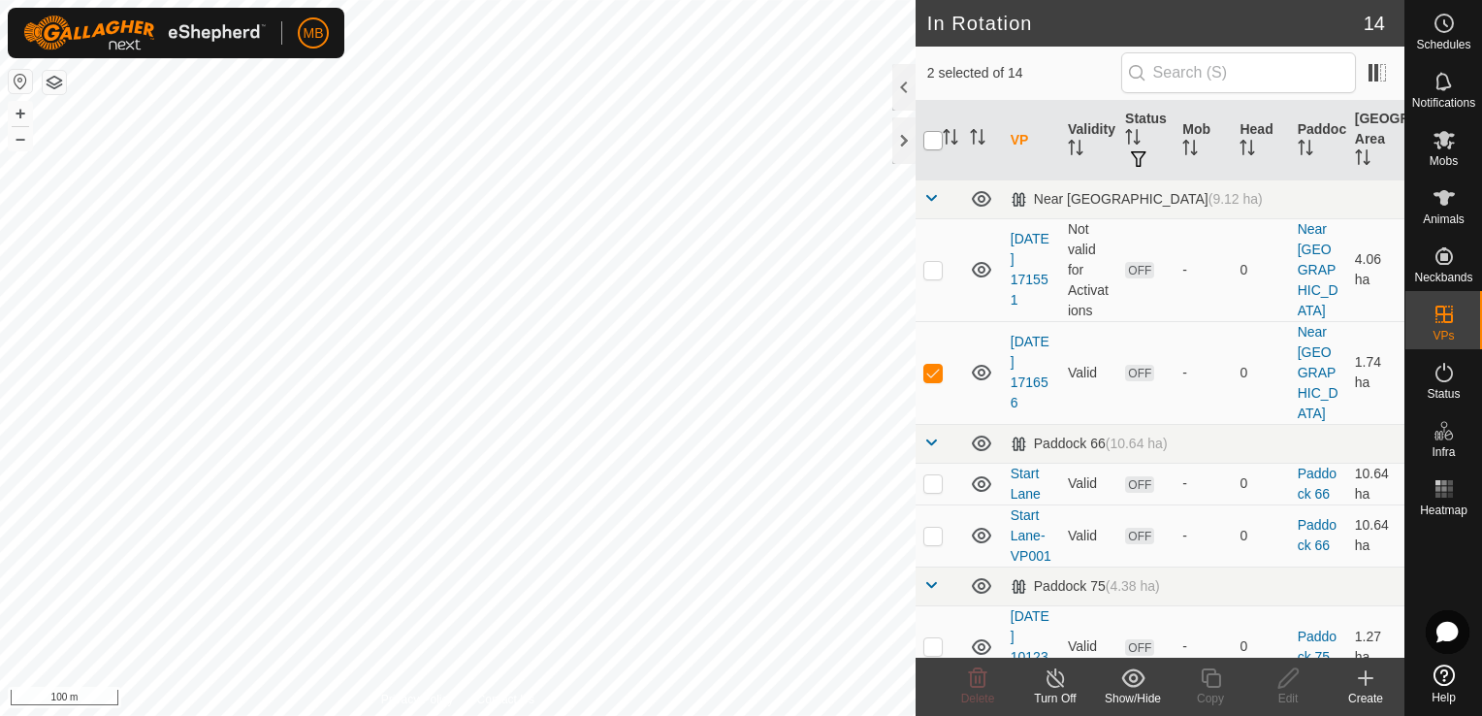
checkbox input "true"
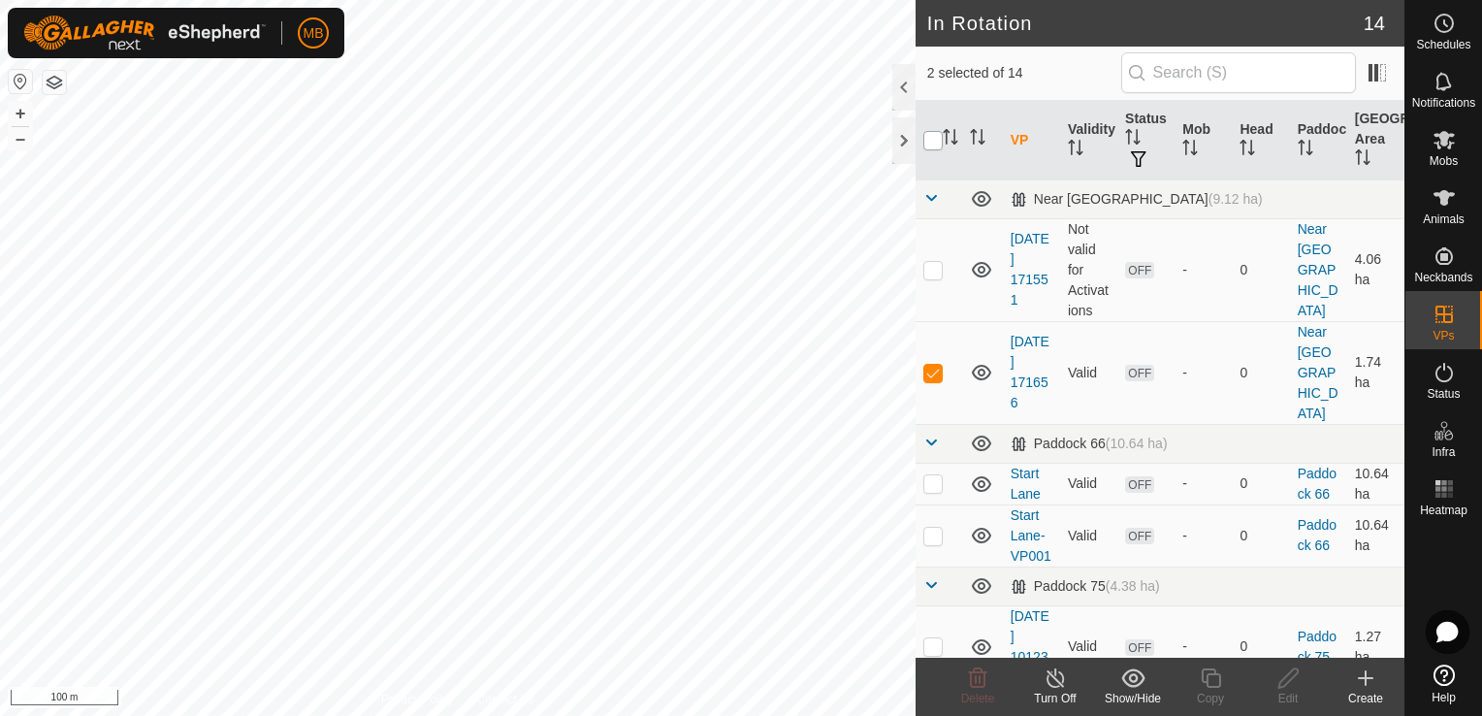
checkbox input "true"
click at [935, 134] on input "checkbox" at bounding box center [932, 140] width 19 height 19
checkbox input "false"
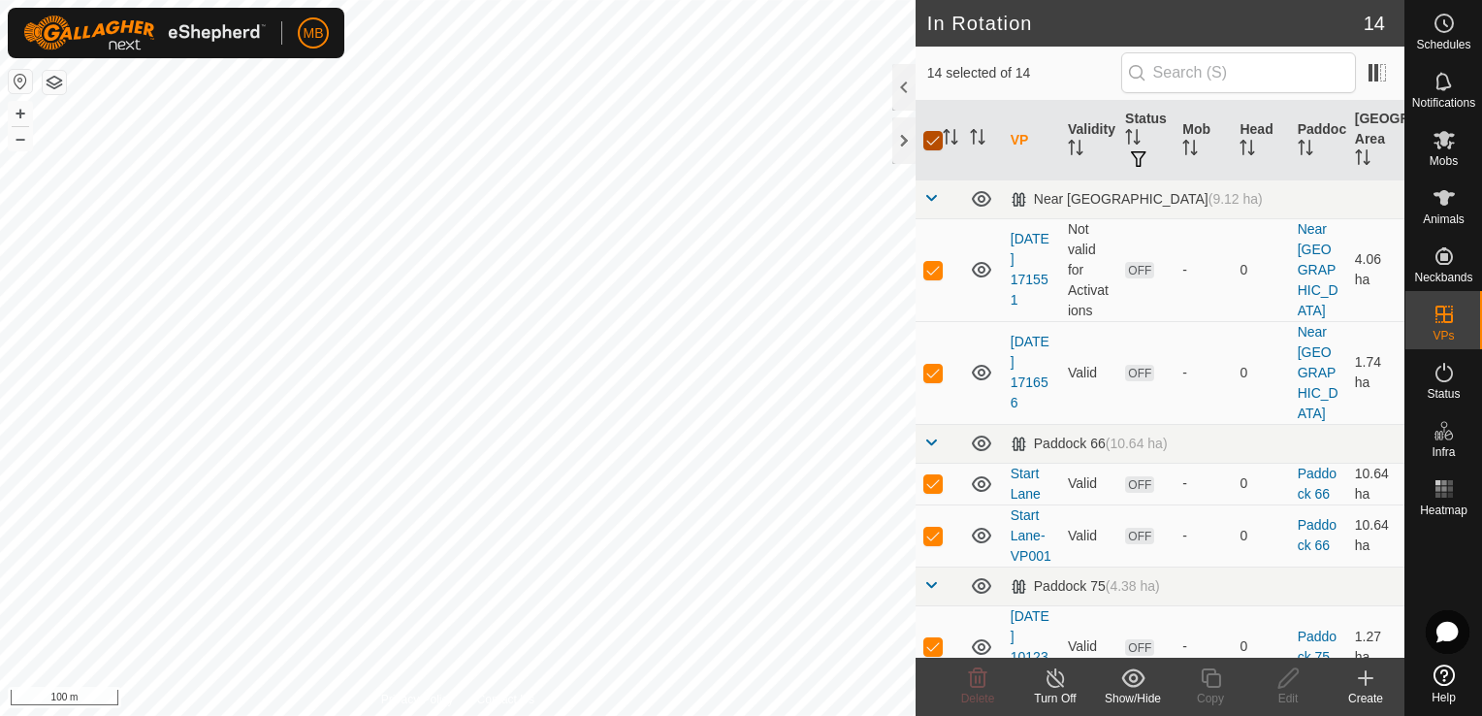
checkbox input "false"
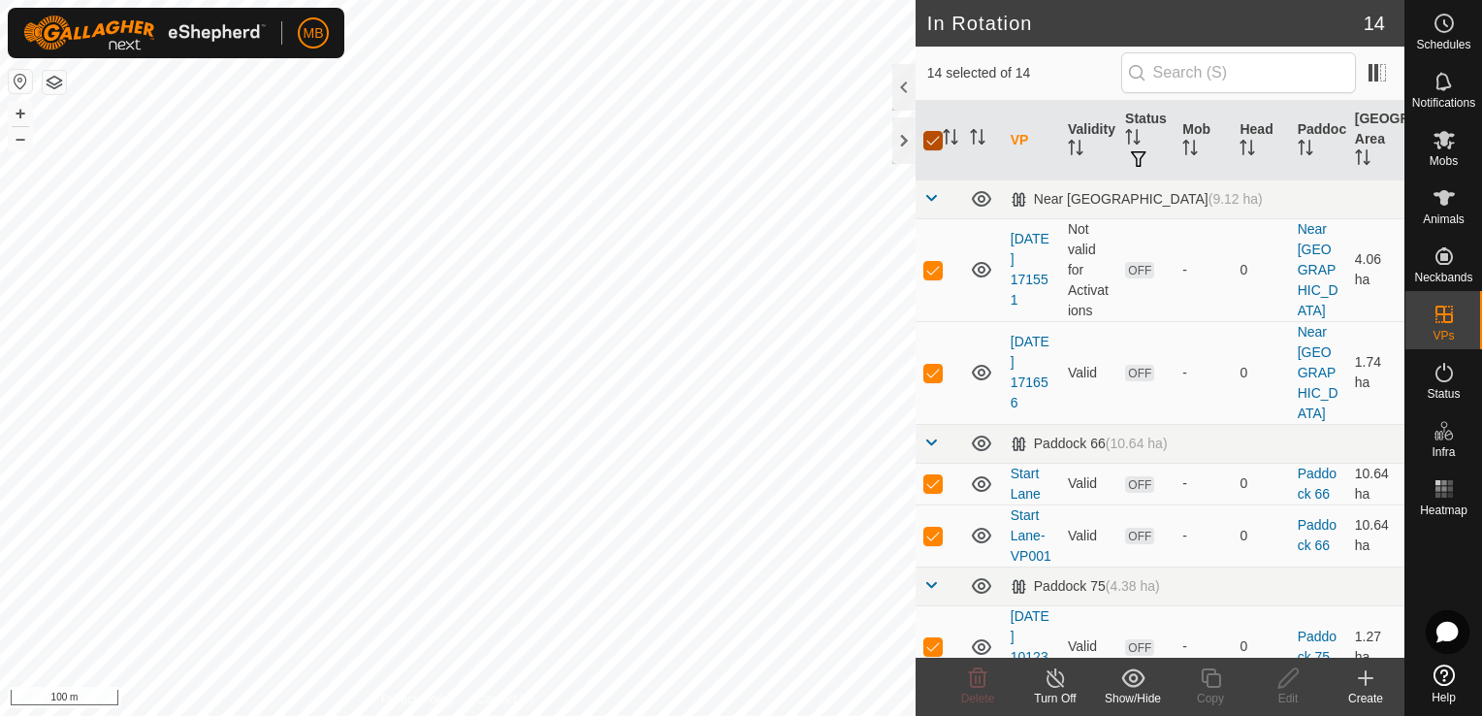
checkbox input "false"
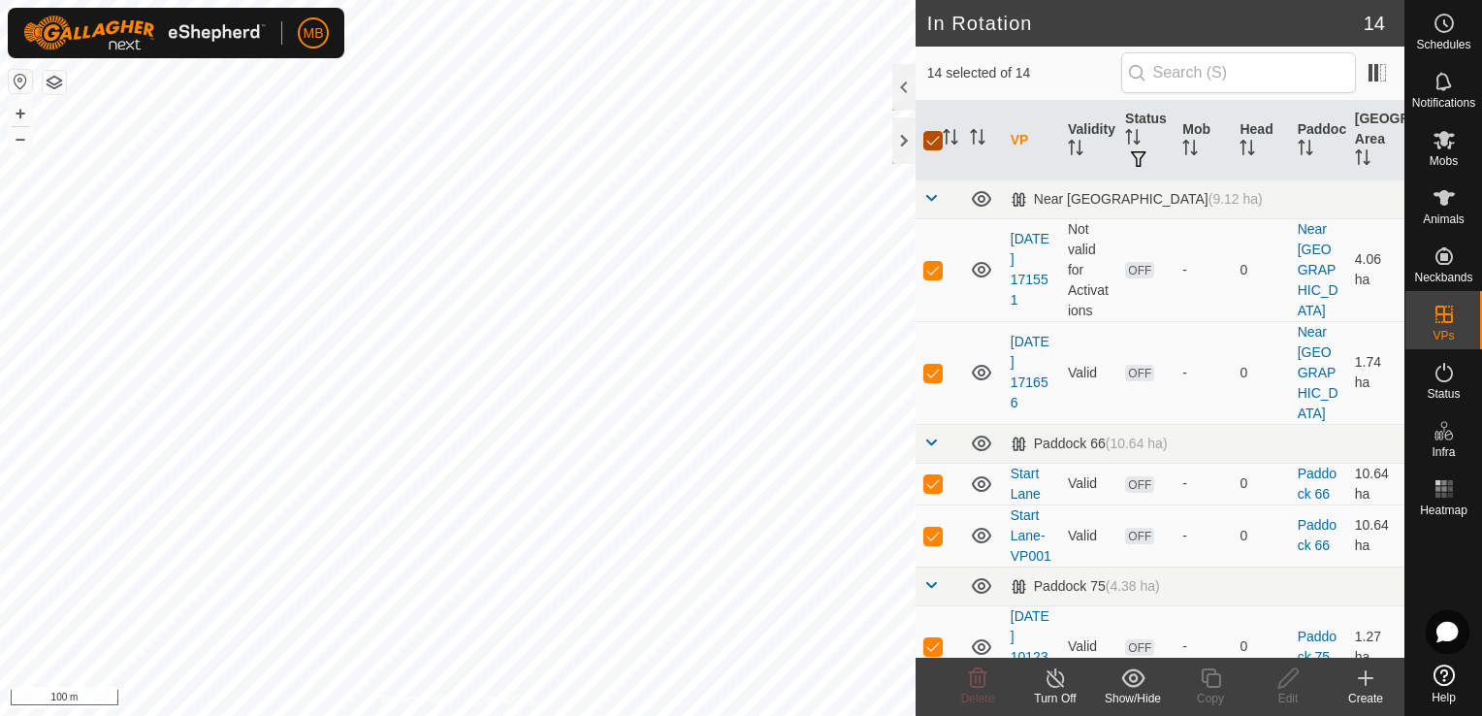
checkbox input "false"
click at [930, 365] on p-checkbox at bounding box center [932, 373] width 19 height 16
checkbox input "true"
click at [1292, 689] on div "Edit" at bounding box center [1288, 697] width 78 height 17
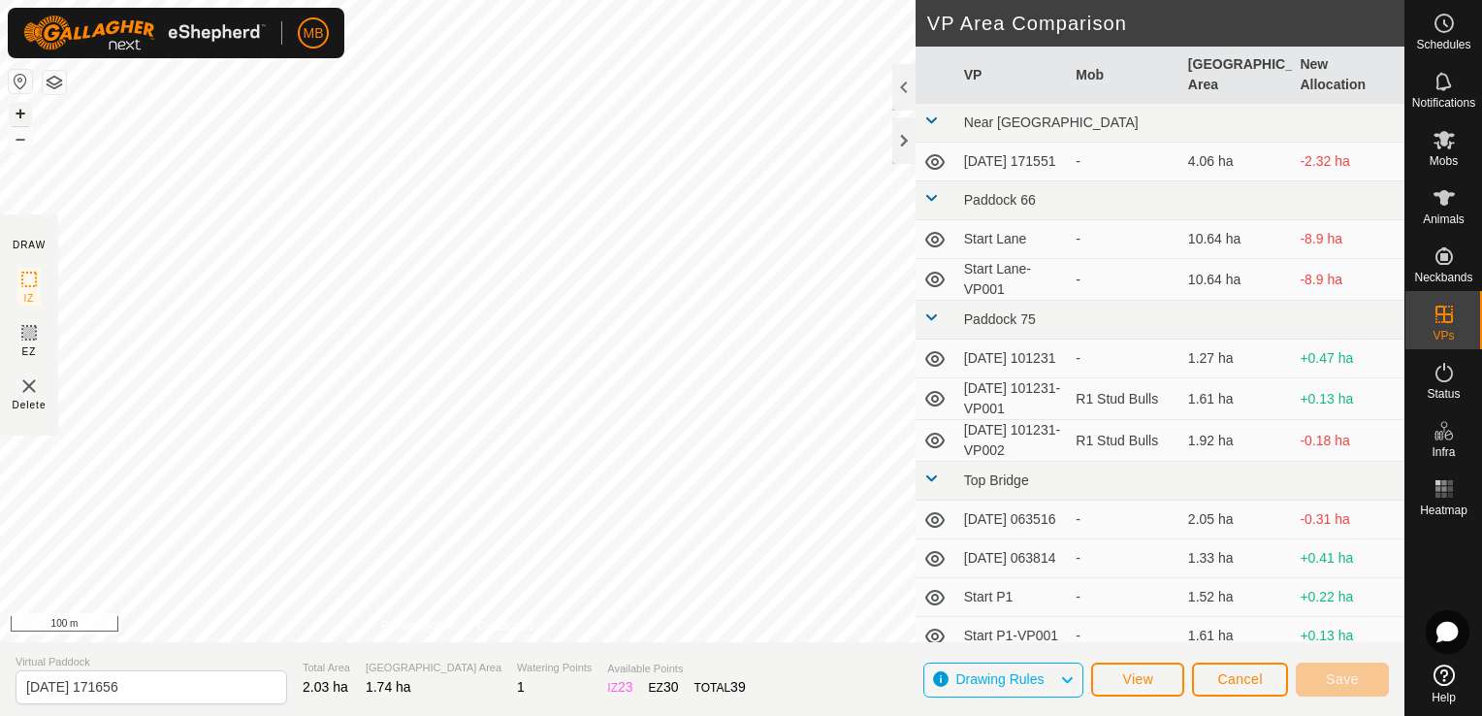
click at [27, 105] on button "+" at bounding box center [20, 113] width 23 height 23
click at [1347, 684] on span "Save" at bounding box center [1341, 679] width 33 height 16
